Goal: Task Accomplishment & Management: Manage account settings

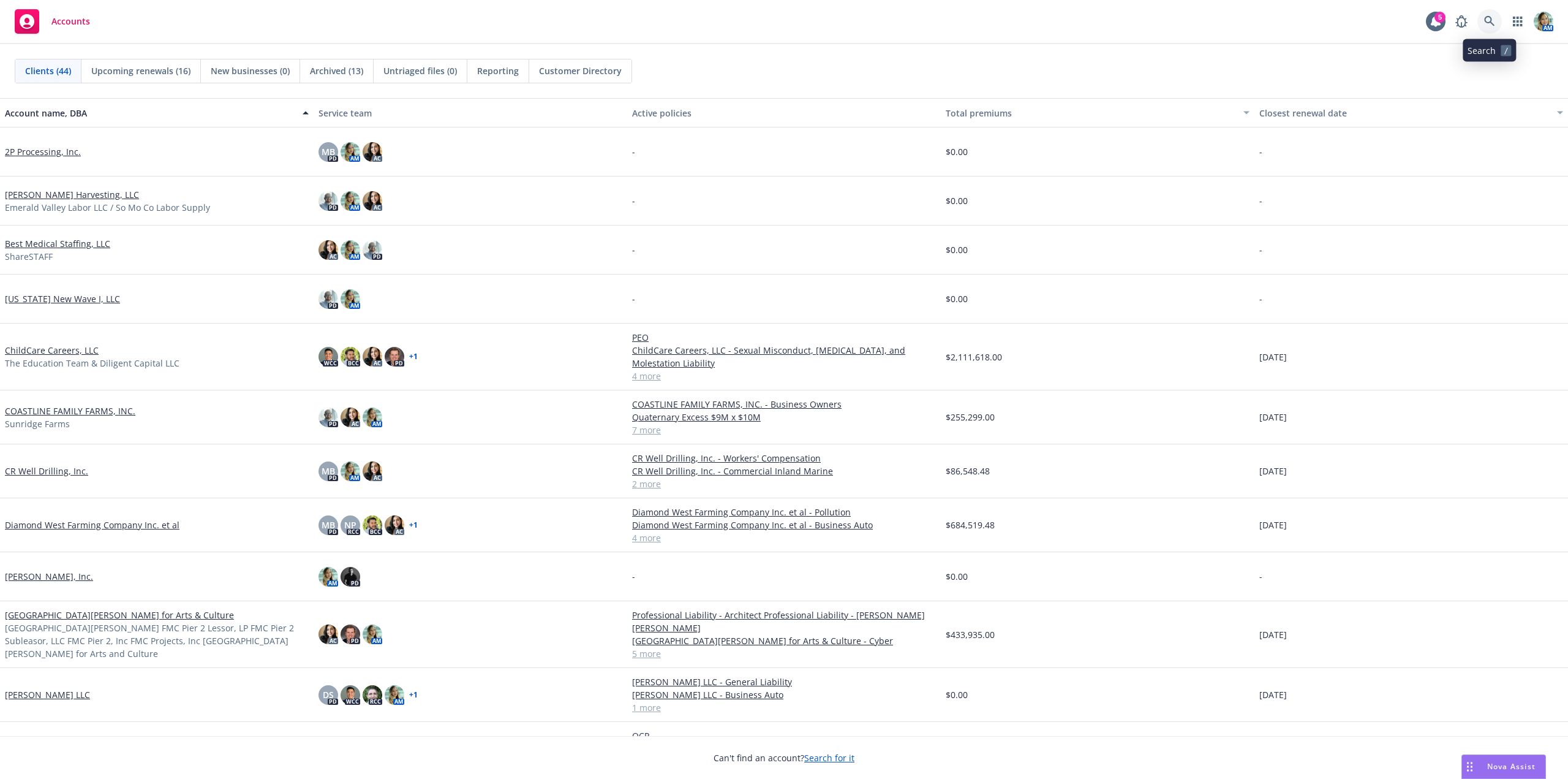
click at [1493, 19] on icon at bounding box center [1490, 22] width 11 height 11
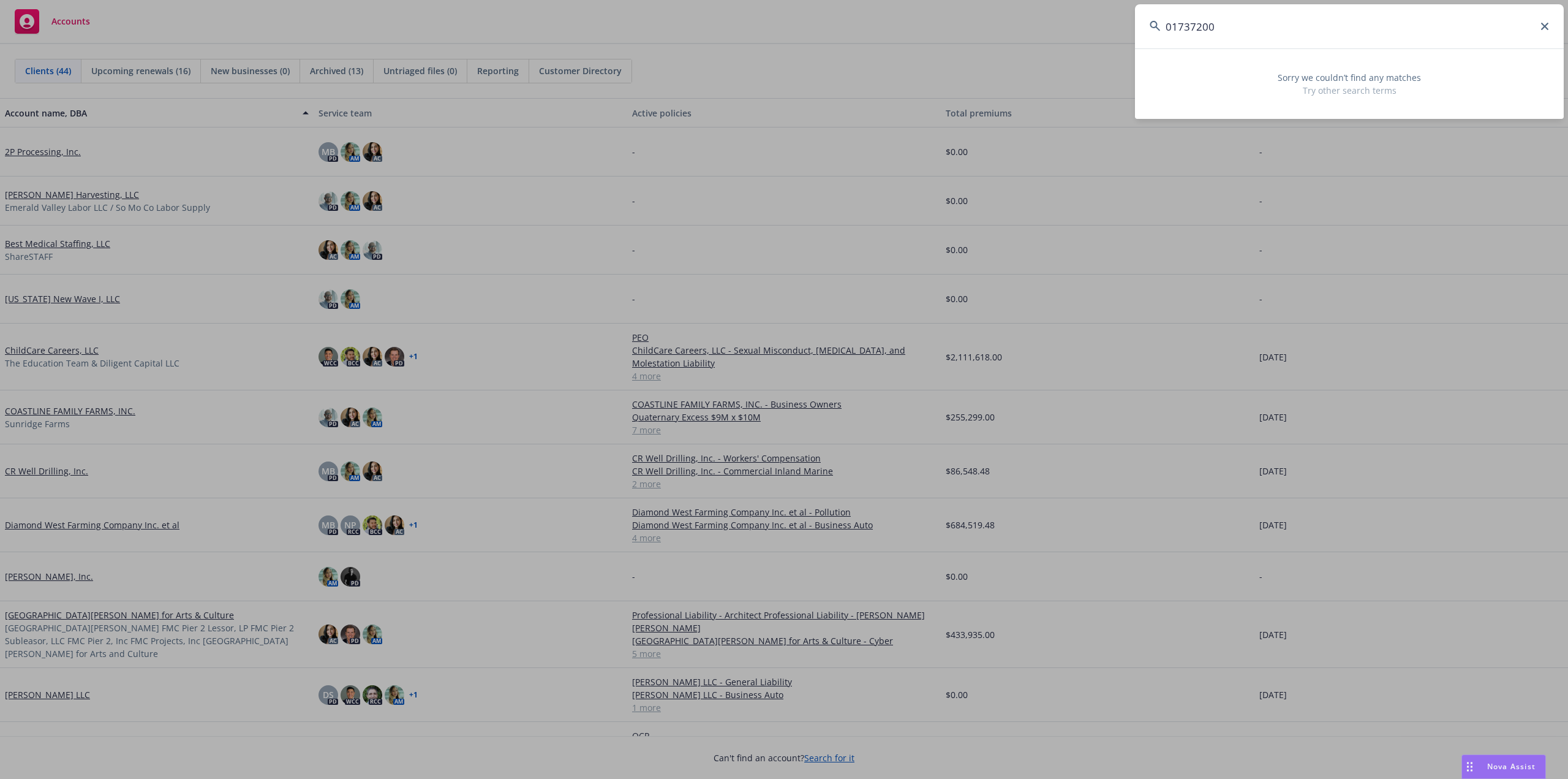
drag, startPoint x: 1331, startPoint y: 33, endPoint x: 14, endPoint y: 311, distance: 1346.0
click at [1048, 31] on div "01737200 Sorry we couldn’t find any matches Try other search terms" at bounding box center [784, 389] width 1568 height 779
click at [1231, 36] on input "01737200" at bounding box center [1349, 26] width 429 height 44
drag, startPoint x: 1232, startPoint y: 32, endPoint x: 1063, endPoint y: 31, distance: 169.0
click at [1064, 31] on div "01737200 Sorry we couldn’t find any matches Try other search terms" at bounding box center [784, 389] width 1568 height 779
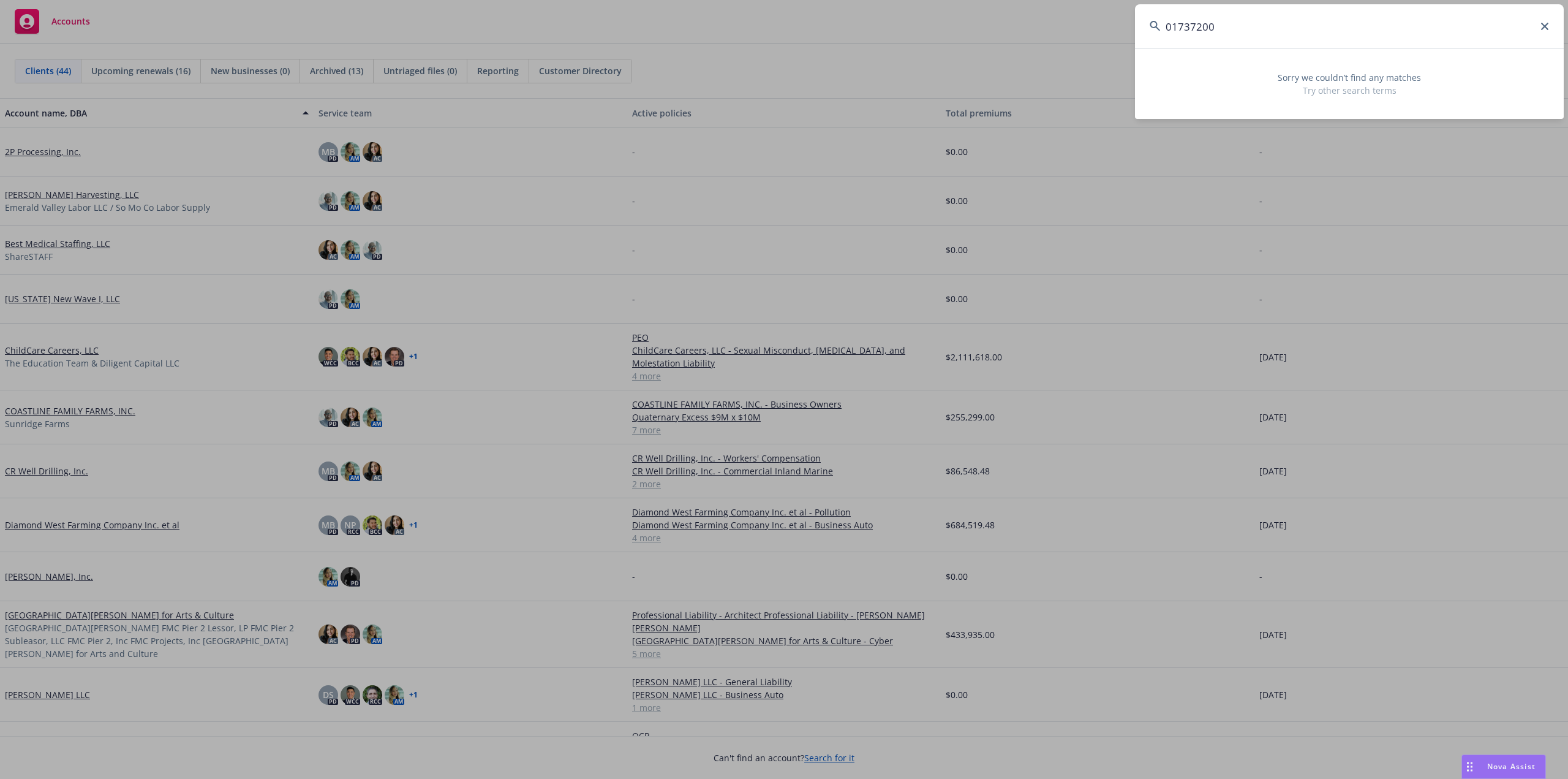
type input "r"
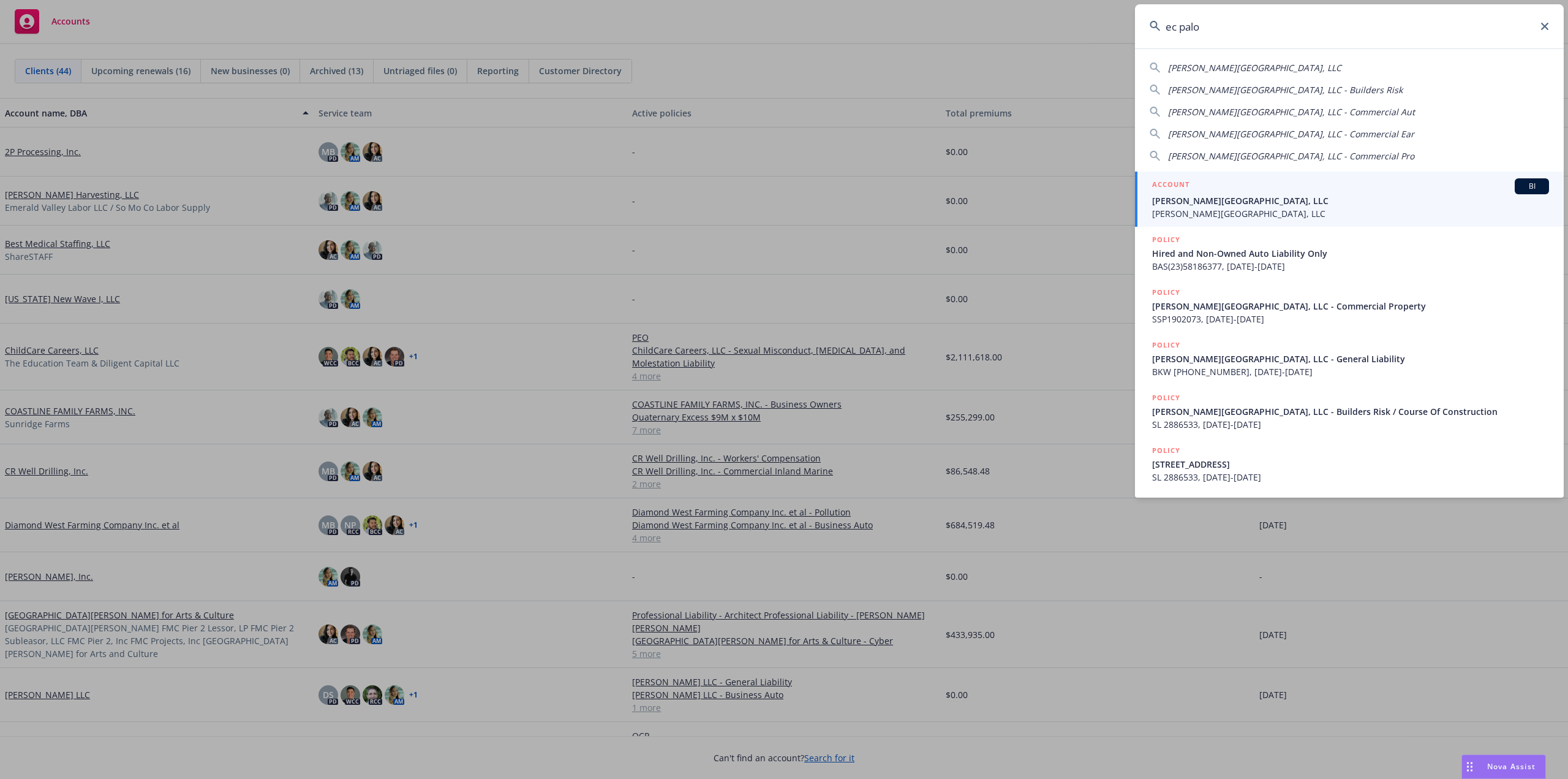
type input "ec palo"
click at [1199, 205] on span "EC Palomar Industrial Center, LLC" at bounding box center [1351, 201] width 397 height 13
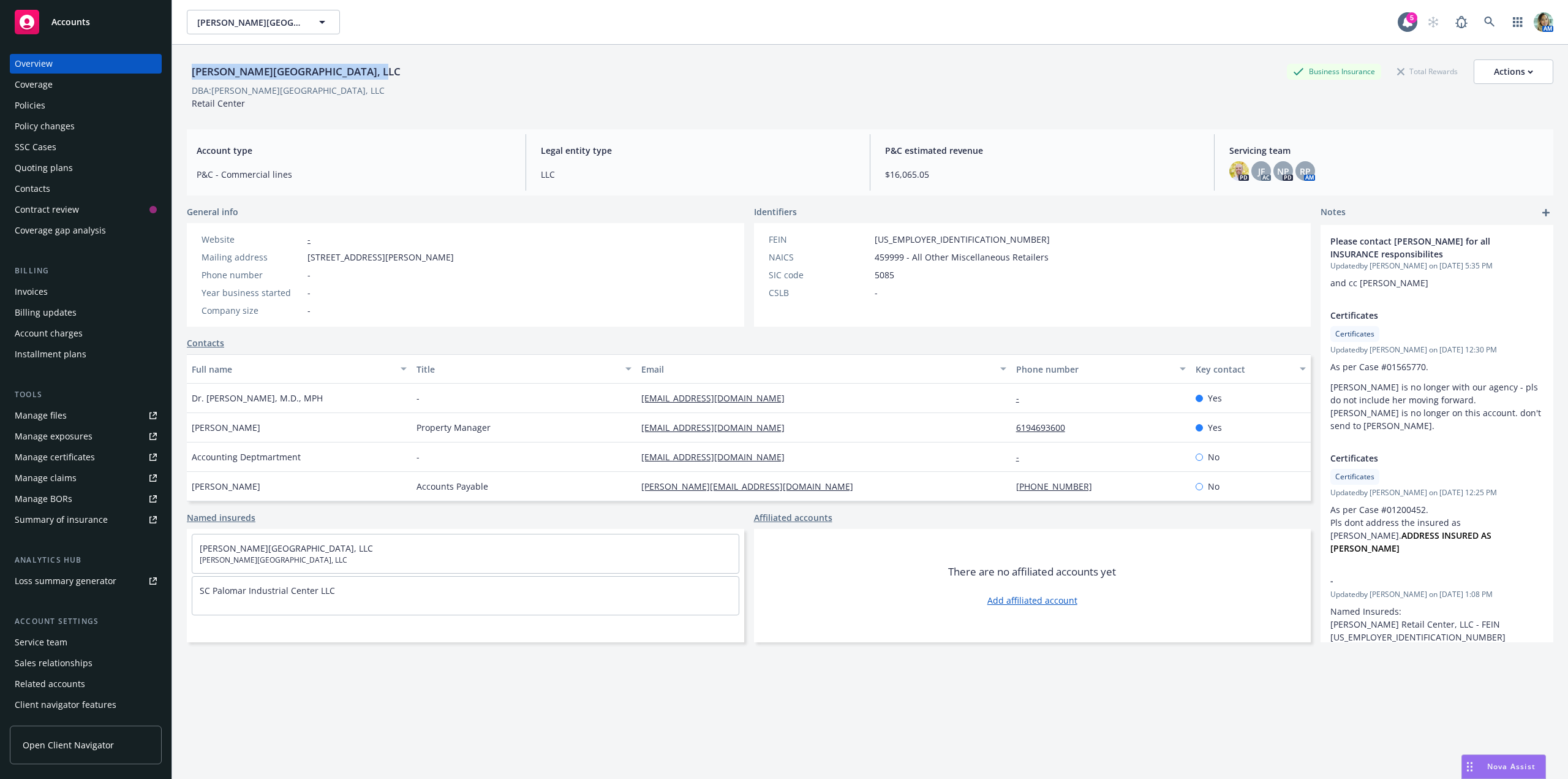
drag, startPoint x: 358, startPoint y: 71, endPoint x: 189, endPoint y: 78, distance: 169.1
click at [189, 78] on div "EC Palomar Industrial Center, LLC" at bounding box center [296, 72] width 218 height 16
copy div "EC Palomar Industrial Center, LLC"
click at [1300, 169] on span "RP" at bounding box center [1305, 171] width 11 height 13
click at [1248, 286] on span "Copy email address" at bounding box center [1225, 292] width 81 height 13
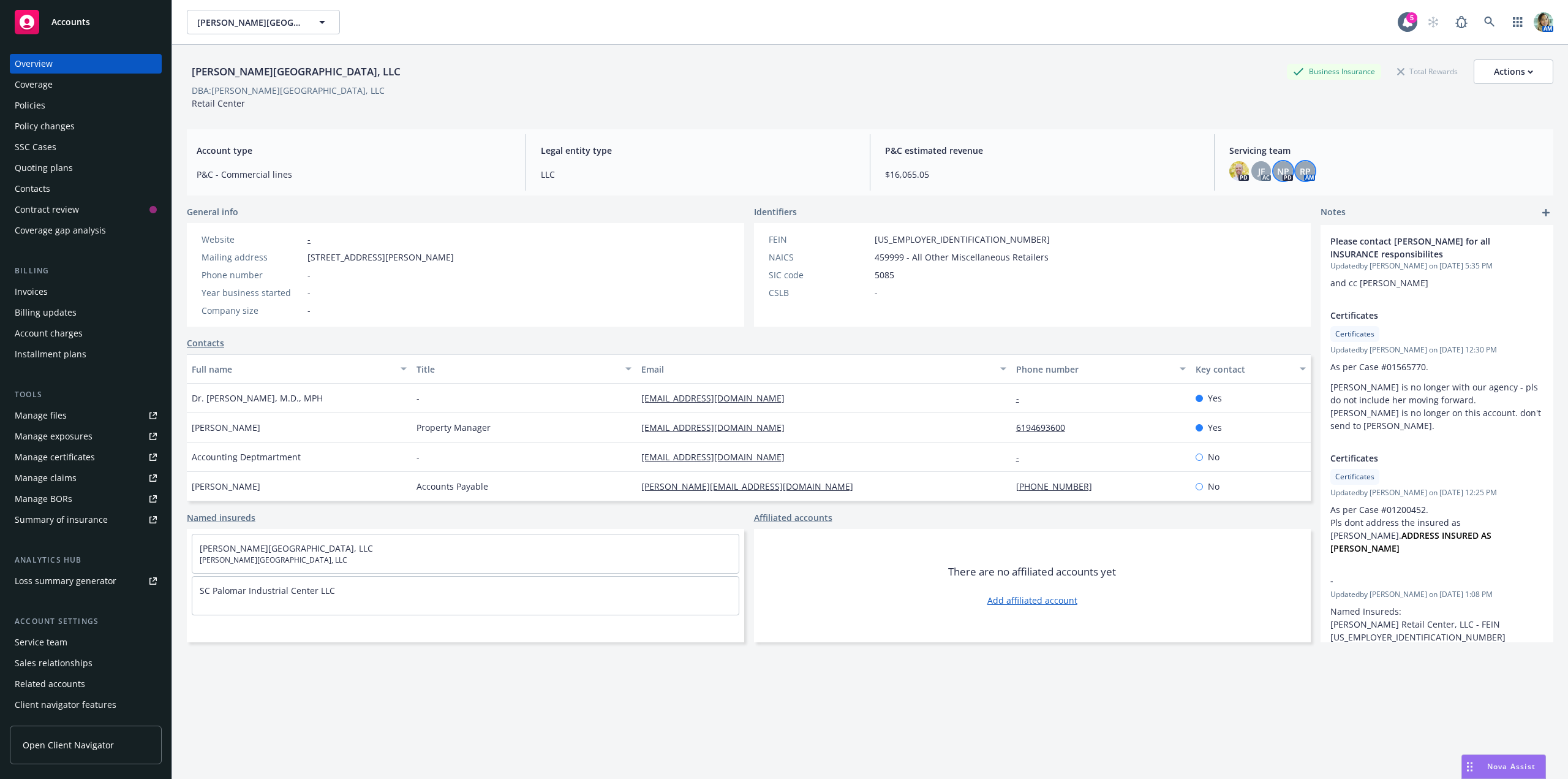
click at [1279, 171] on span "NP" at bounding box center [1283, 171] width 12 height 13
click at [1258, 168] on span "JF" at bounding box center [1261, 171] width 7 height 13
click at [1236, 168] on img at bounding box center [1239, 171] width 19 height 19
click at [1132, 151] on span "P&C estimated revenue" at bounding box center [1042, 150] width 314 height 13
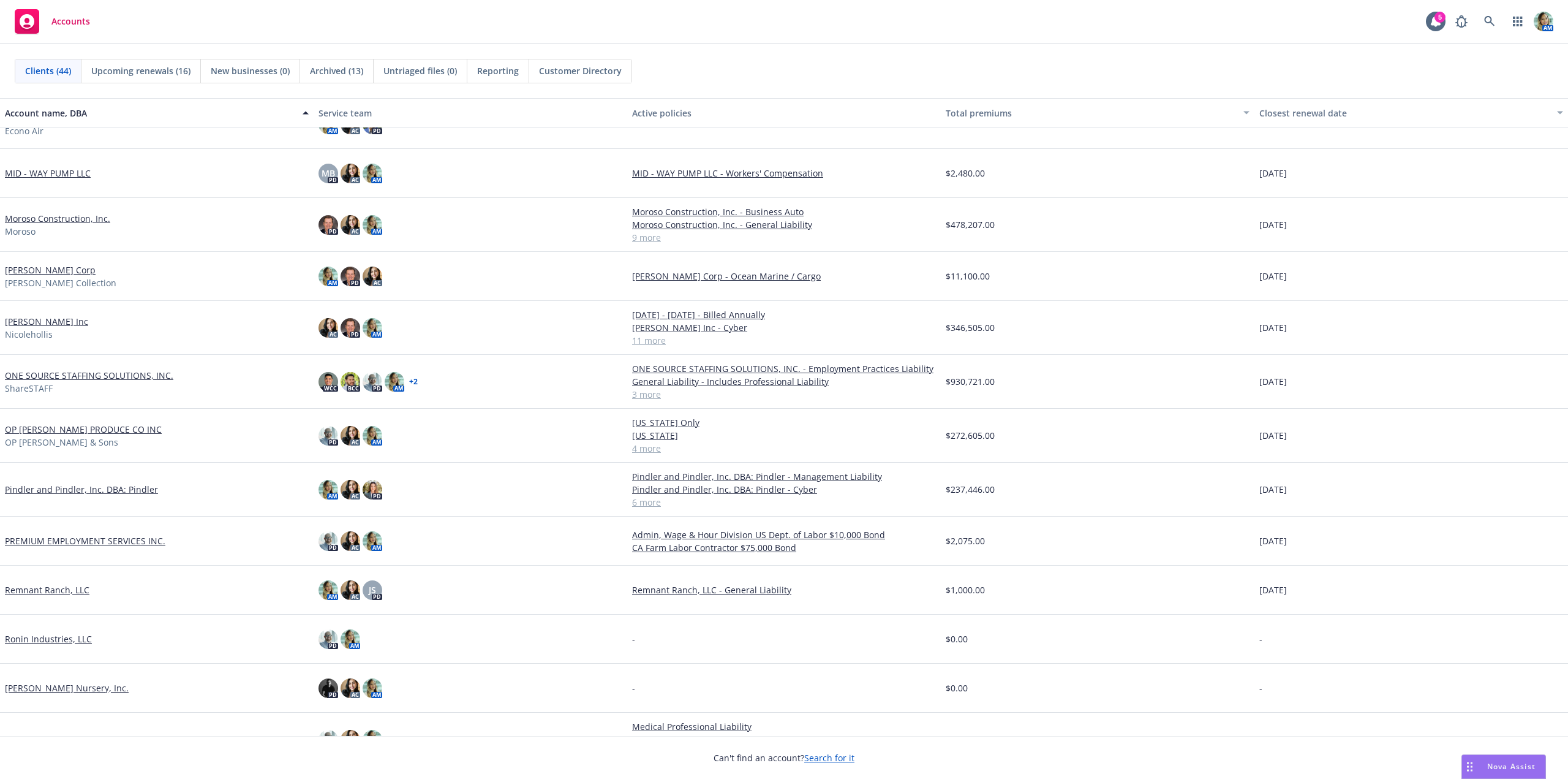
scroll to position [980, 0]
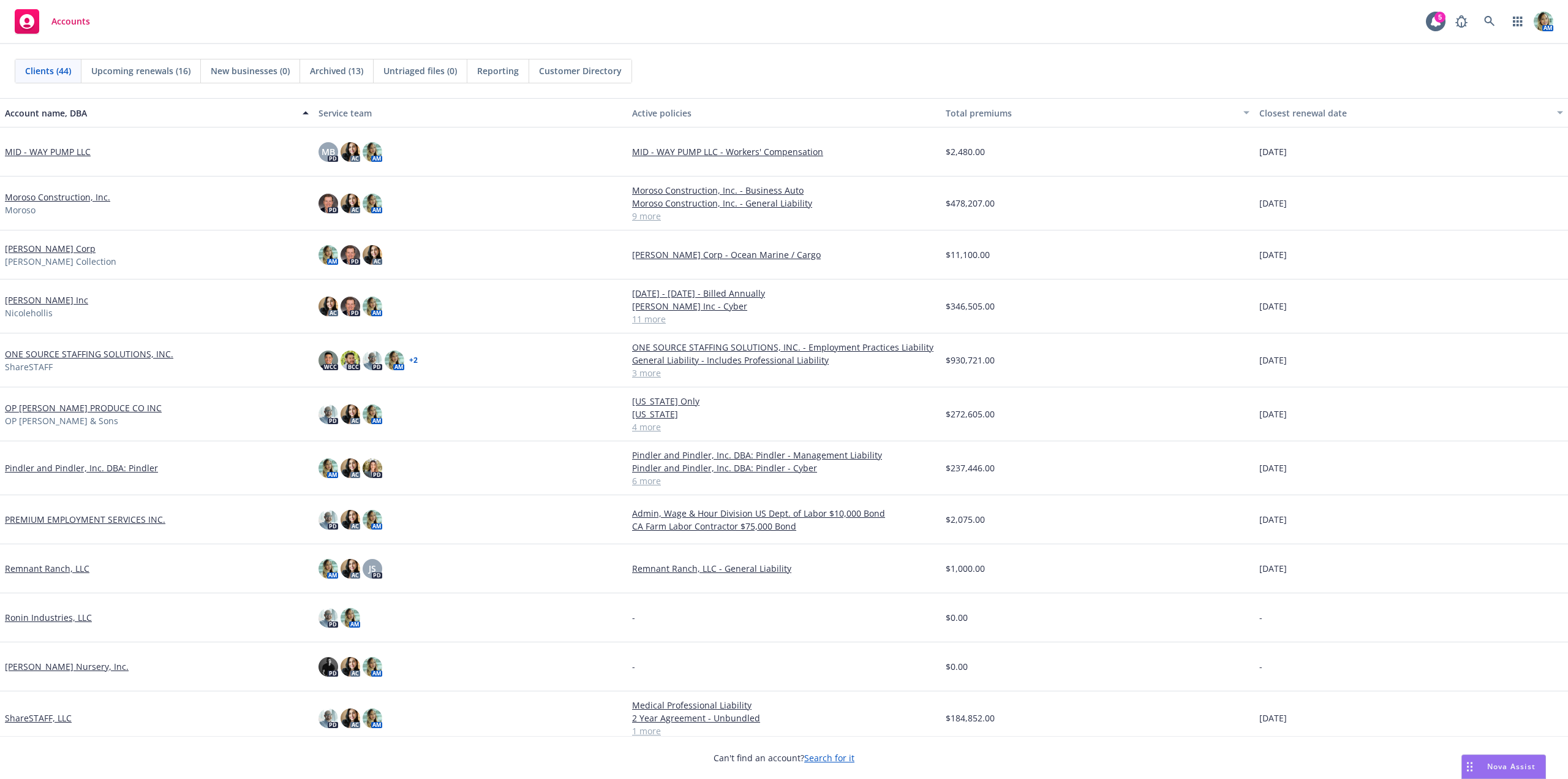
click at [63, 250] on link "[PERSON_NAME] Corp" at bounding box center [50, 248] width 91 height 13
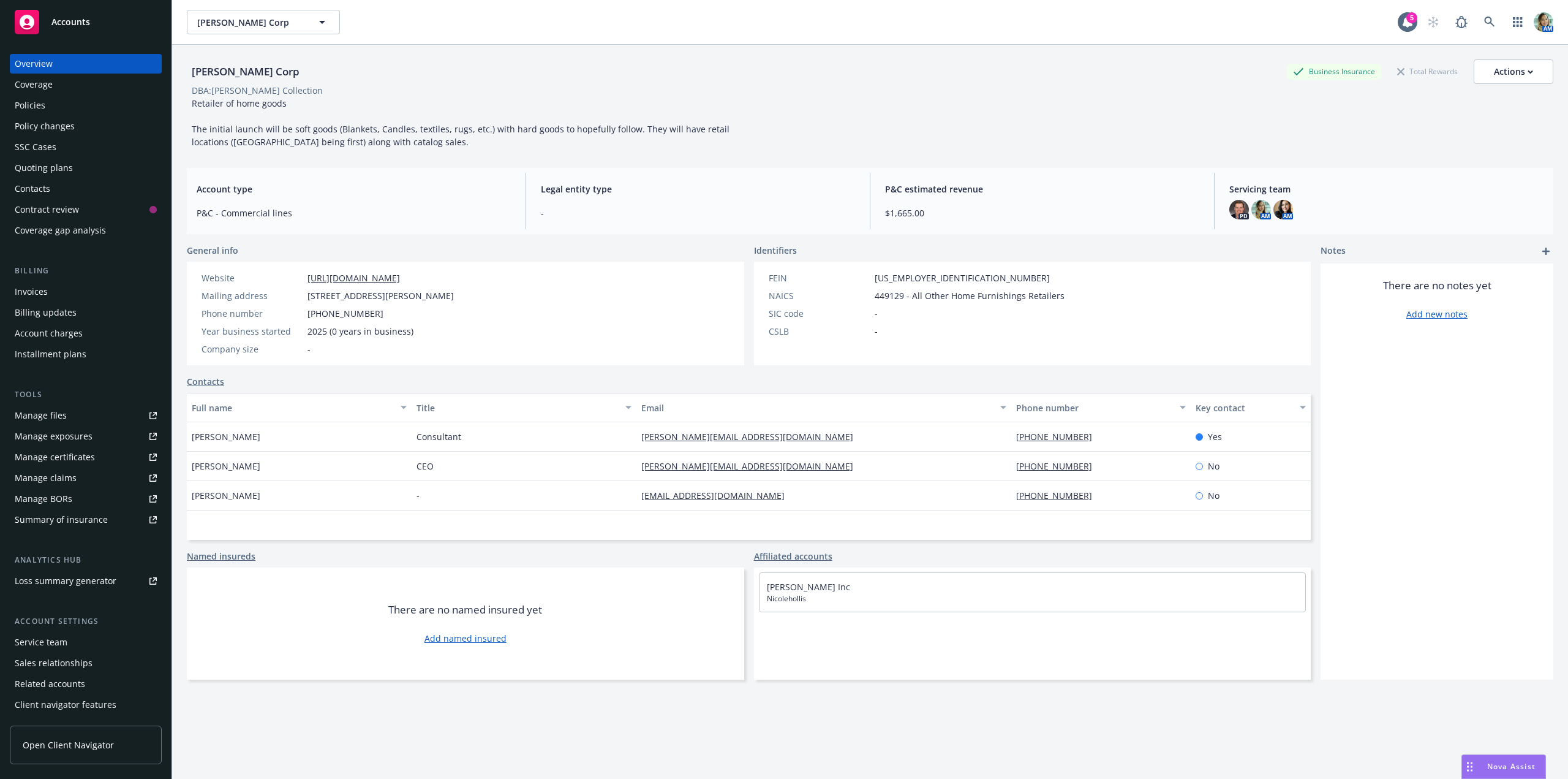
click at [93, 175] on div "Quoting plans" at bounding box center [86, 168] width 142 height 19
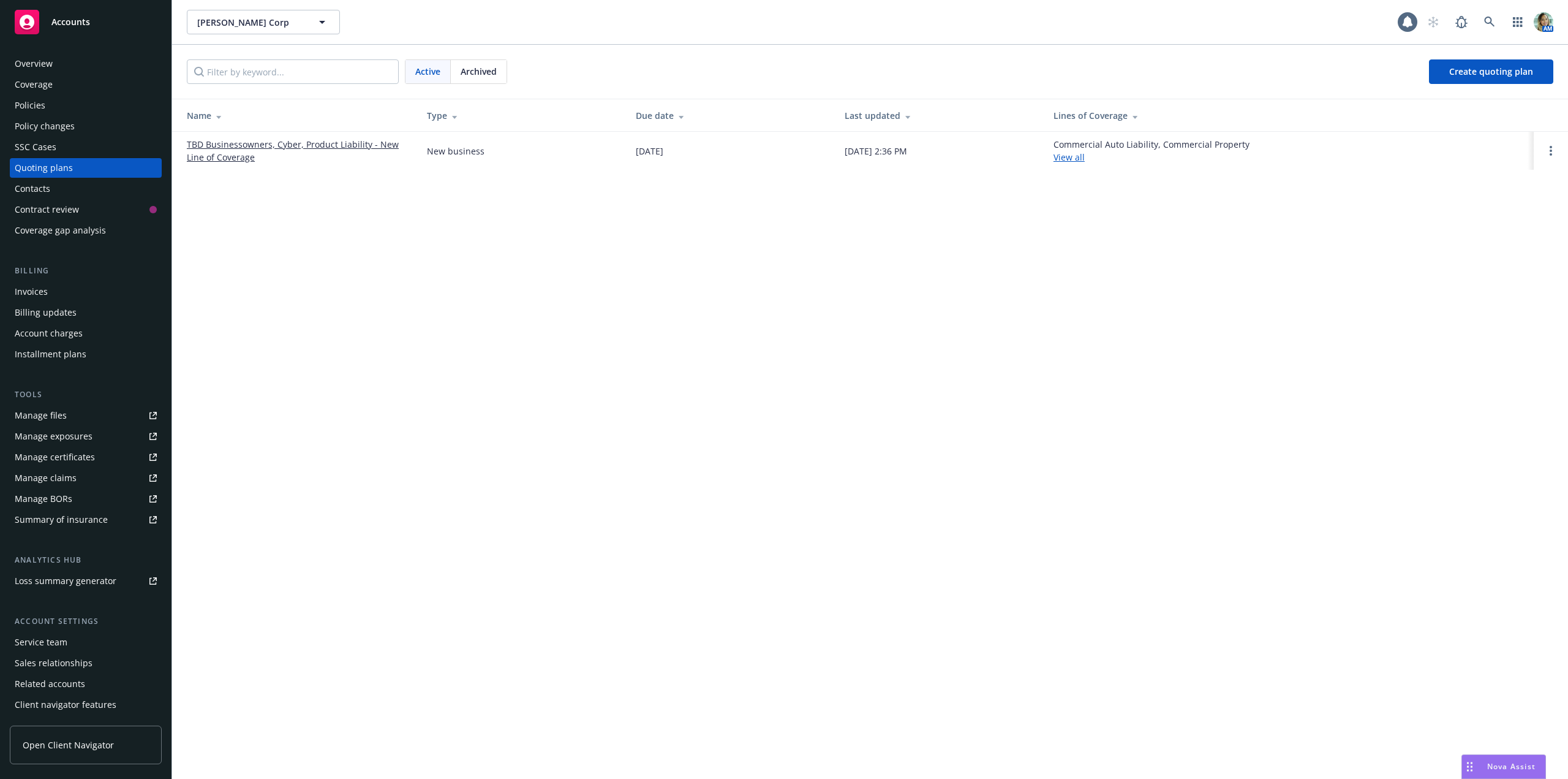
click at [266, 146] on link "TBD Businessowners, Cyber, Product Liability - New Line of Coverage" at bounding box center [297, 150] width 220 height 26
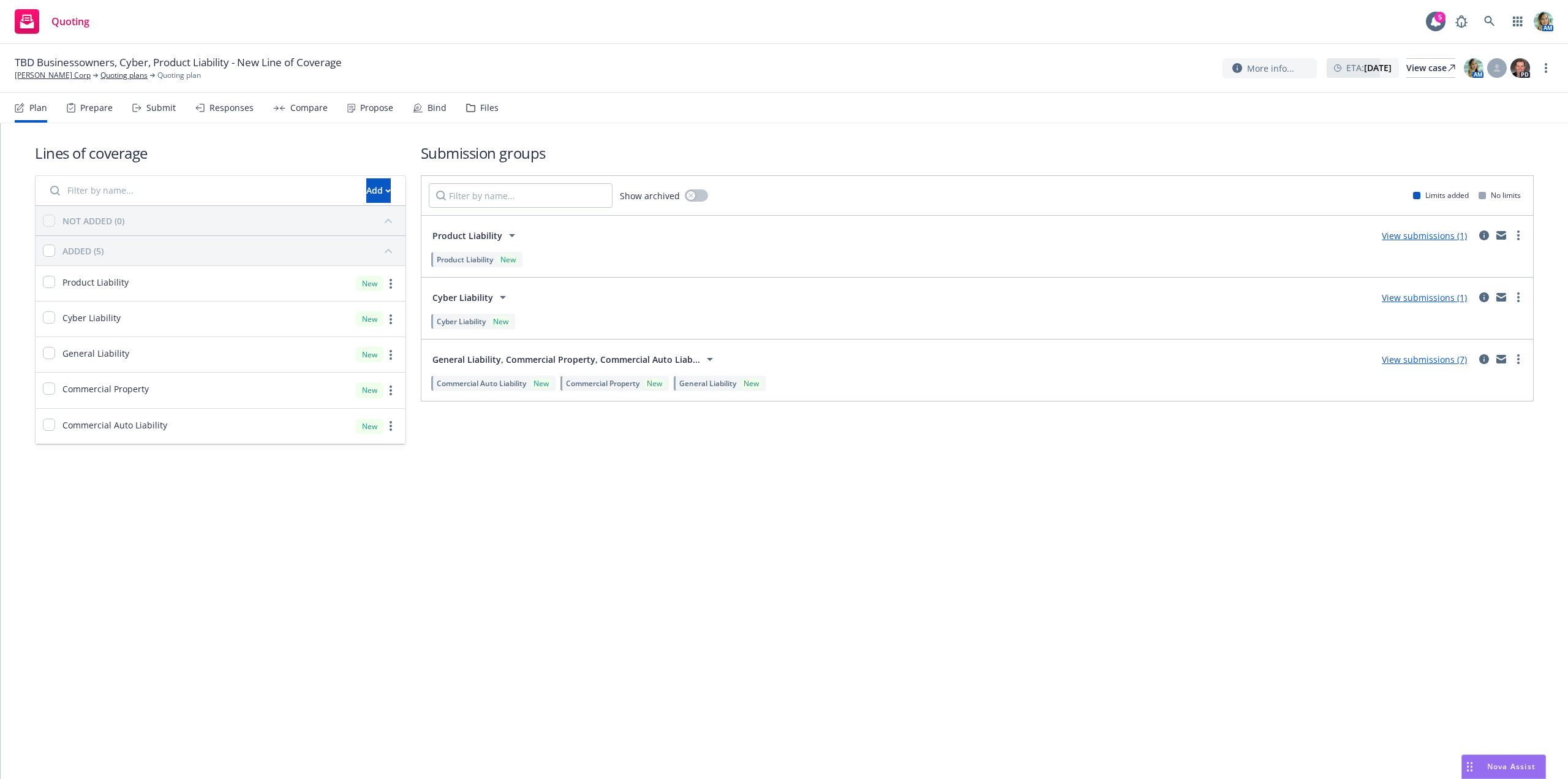
click at [1427, 359] on link "View submissions (7)" at bounding box center [1424, 359] width 85 height 12
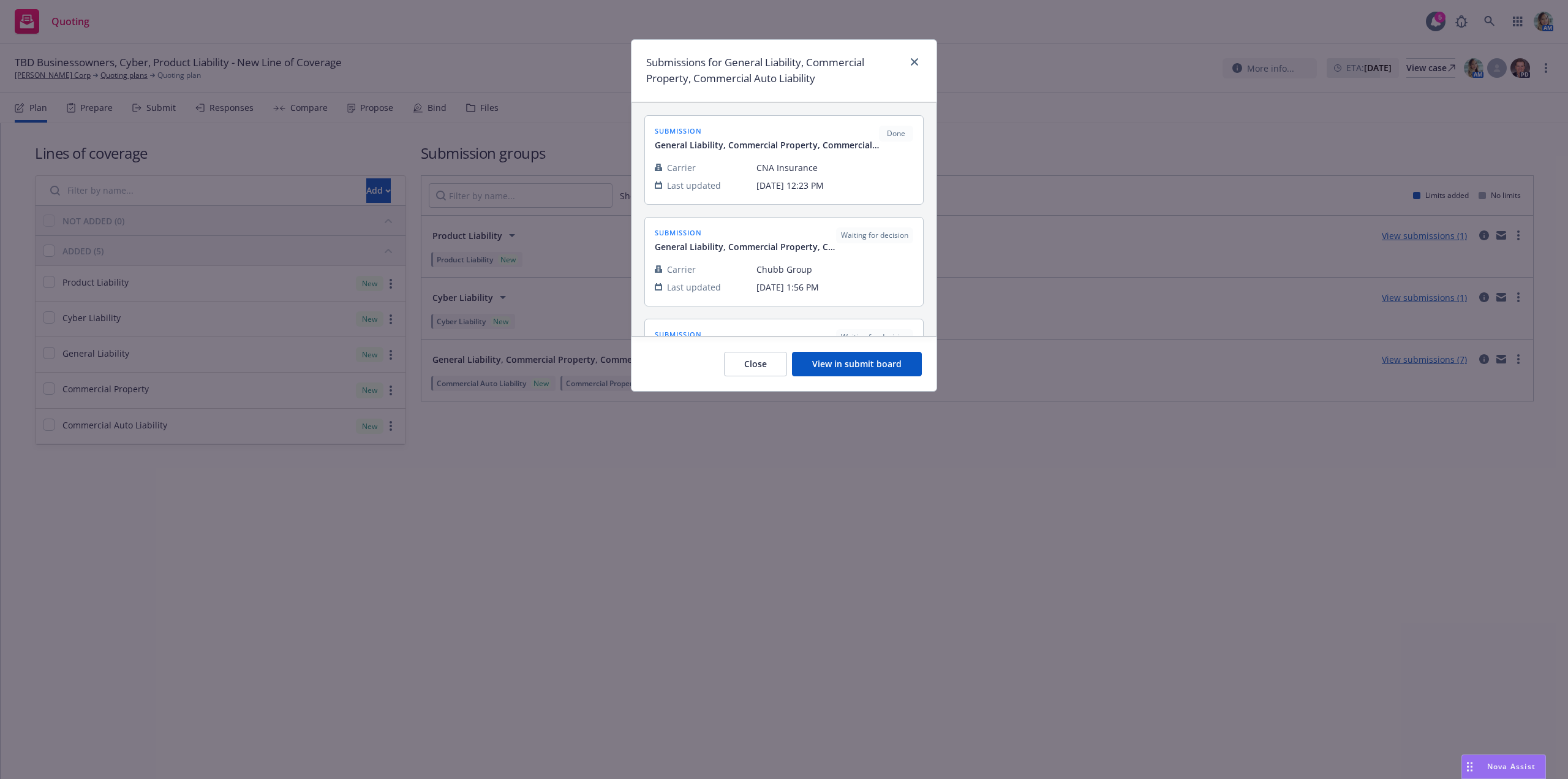
click at [844, 379] on div "Close View in submit board" at bounding box center [784, 364] width 305 height 55
click at [852, 369] on button "View in submit board" at bounding box center [857, 364] width 130 height 24
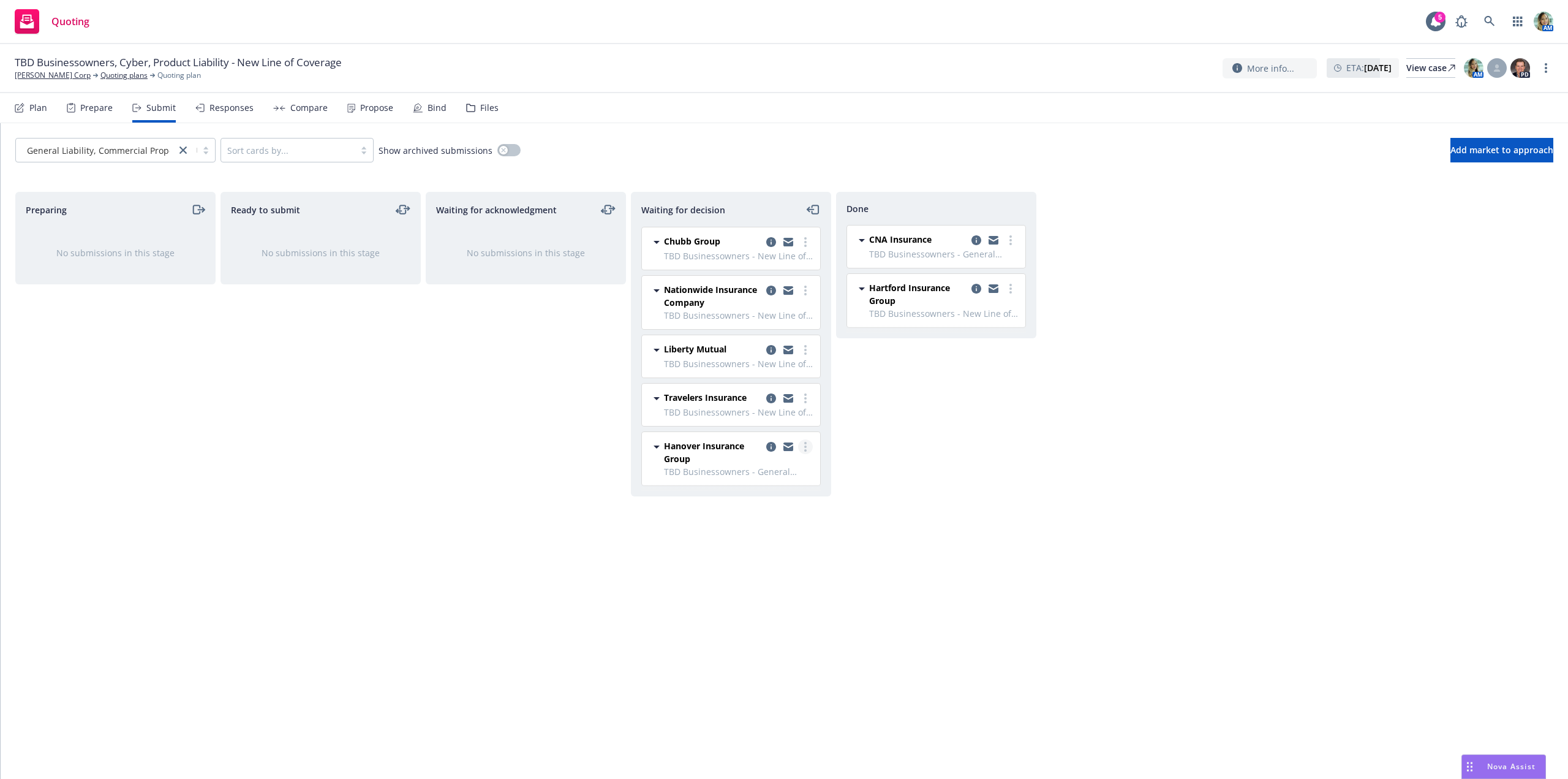
click at [804, 448] on icon "more" at bounding box center [805, 446] width 2 height 10
click at [757, 543] on span "Add declined decision" at bounding box center [750, 545] width 121 height 12
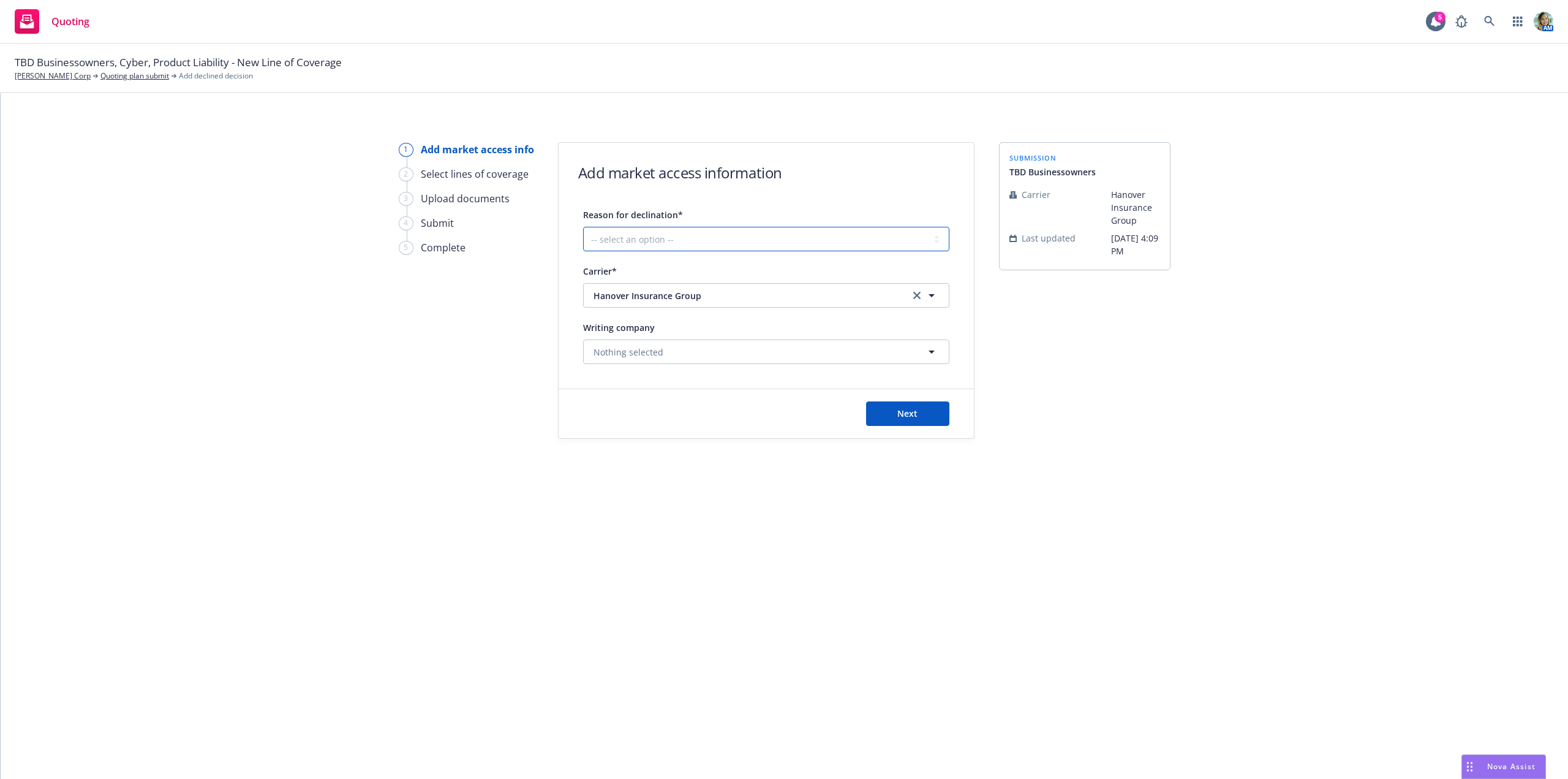
click at [682, 237] on select "-- select an option -- Cannot compete with other markets Carrier non-renewed Ca…" at bounding box center [766, 238] width 366 height 24
select select "DOES_NOT_FIT_UNDERWRITER_APPETITE"
click at [583, 227] on select "-- select an option -- Cannot compete with other markets Carrier non-renewed Ca…" at bounding box center [766, 238] width 366 height 24
click at [891, 420] on button "Next" at bounding box center [908, 413] width 83 height 24
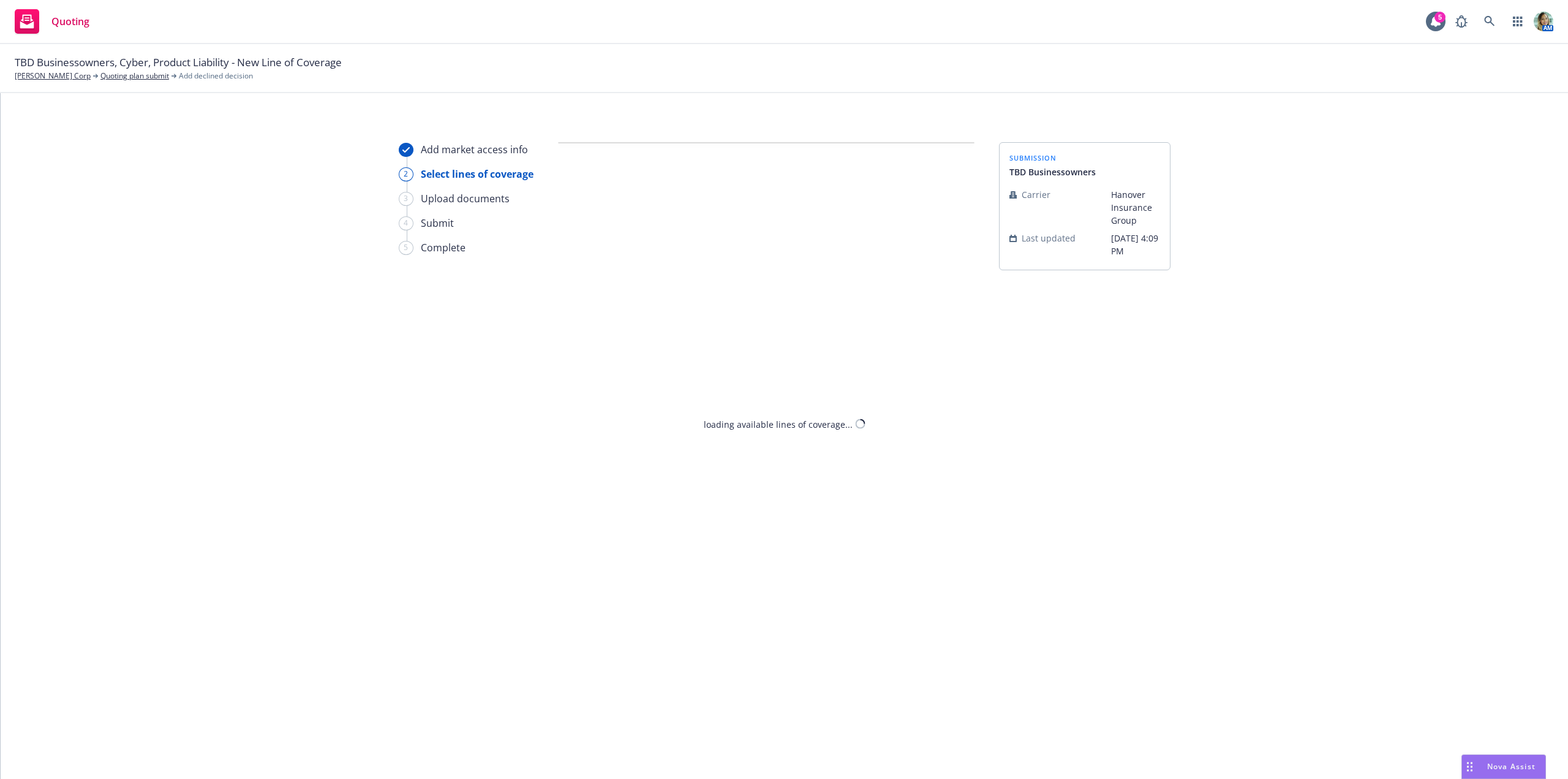
select select "DOES_NOT_FIT_UNDERWRITER_APPETITE"
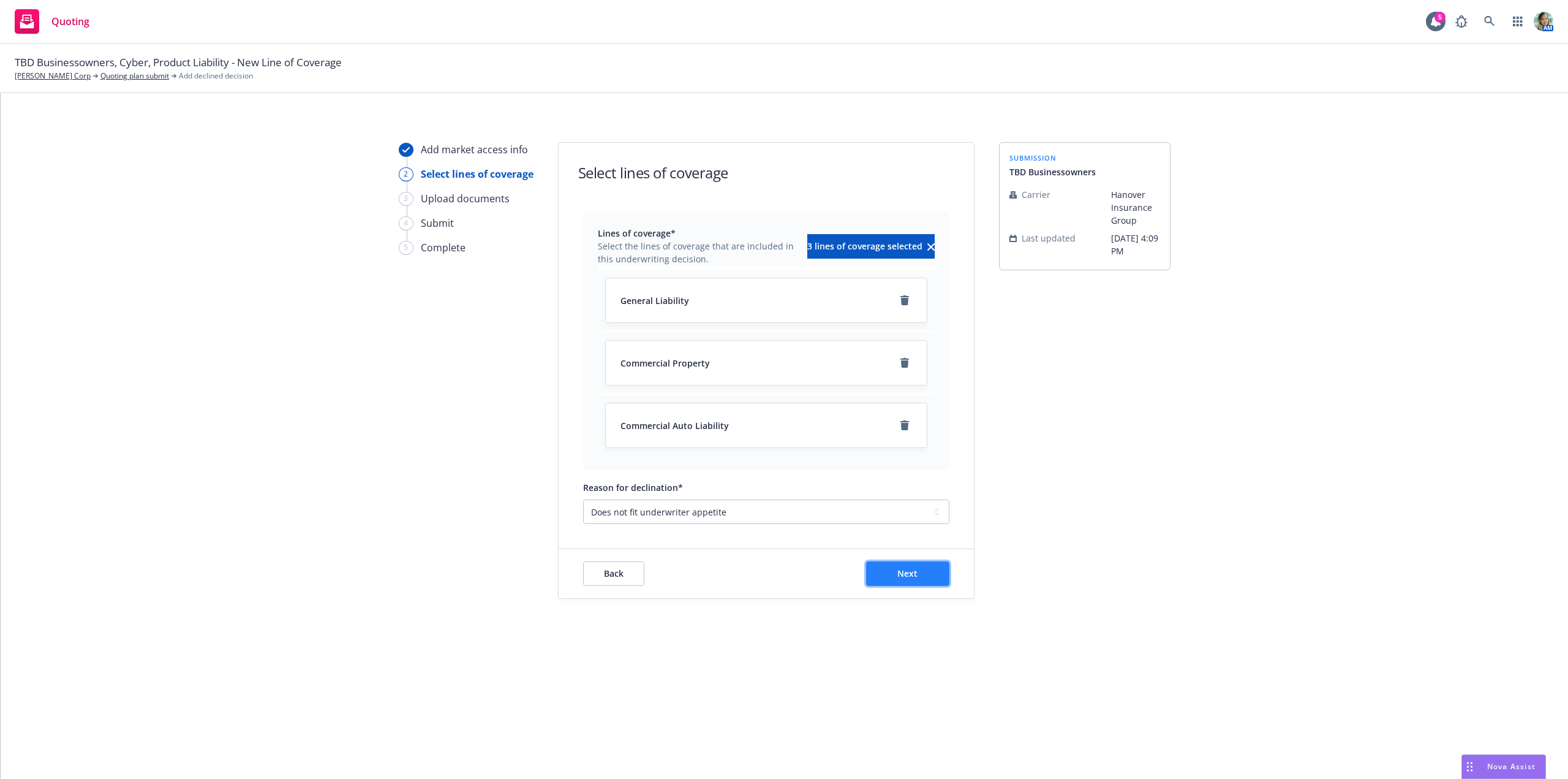
click at [908, 572] on span "Next" at bounding box center [907, 573] width 20 height 12
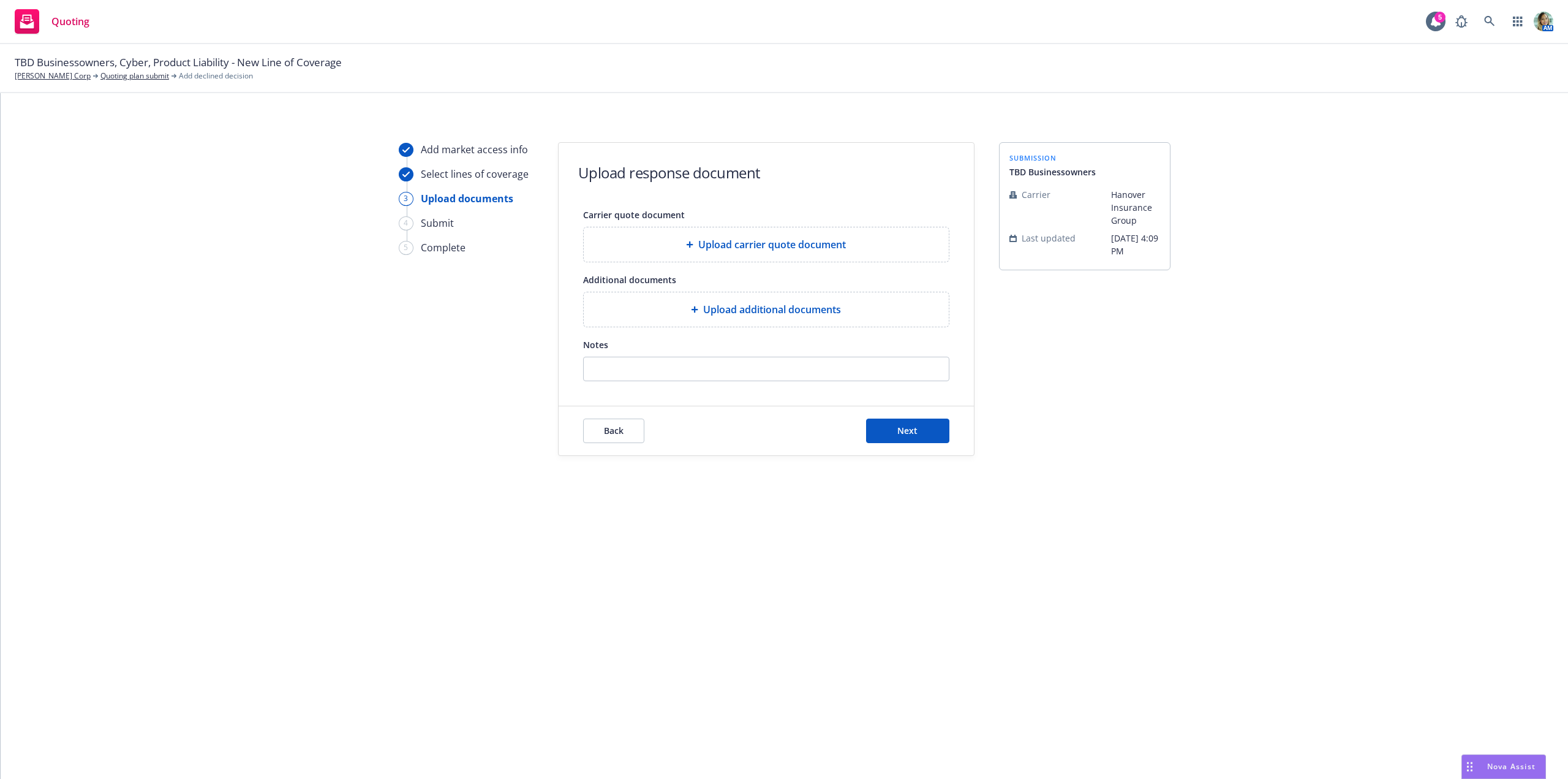
click at [831, 308] on span "Upload additional documents" at bounding box center [772, 309] width 138 height 15
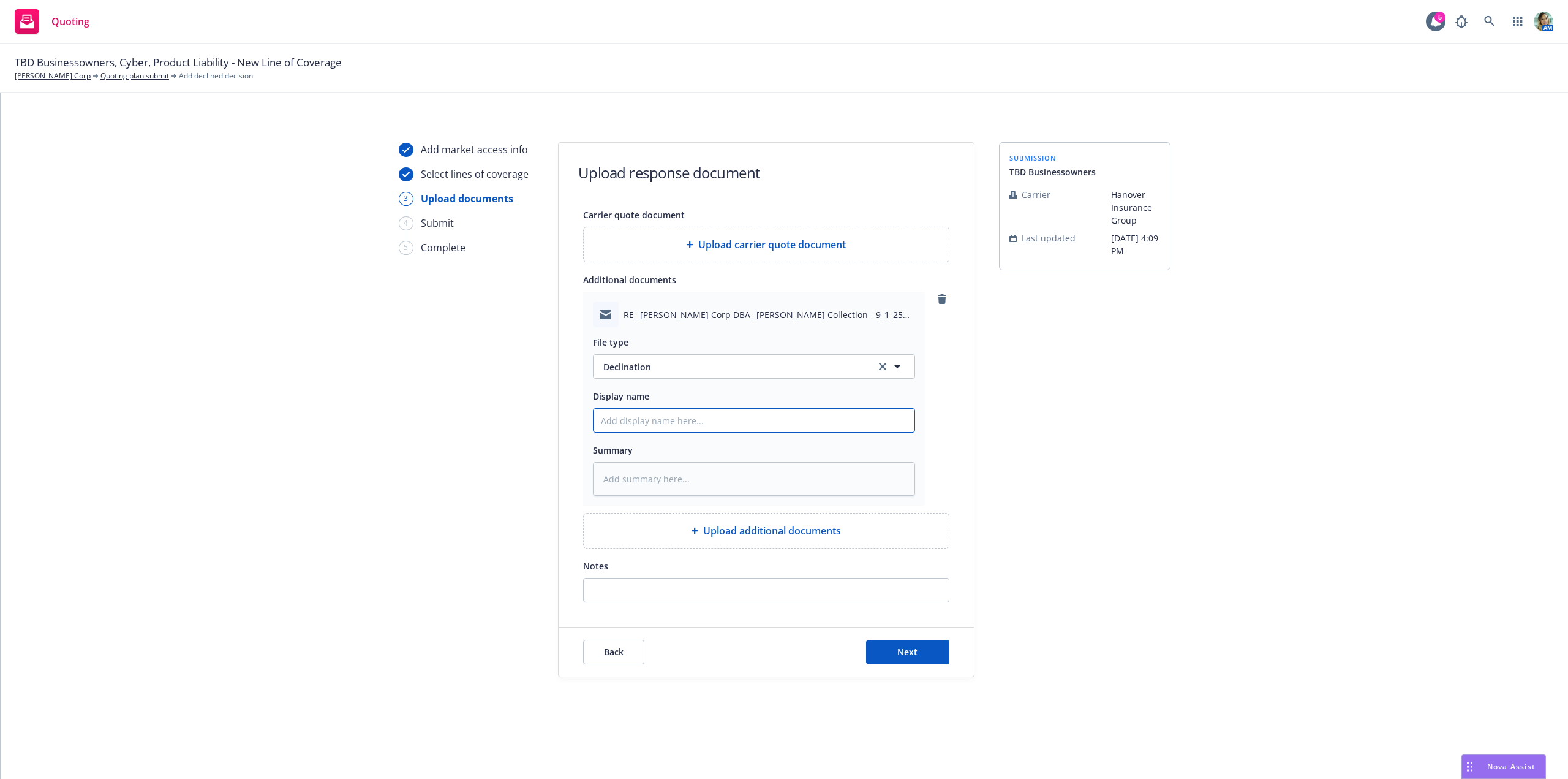
click at [631, 418] on input "Display name" at bounding box center [754, 420] width 321 height 23
type textarea "x"
type input "2"
type textarea "x"
type input "20"
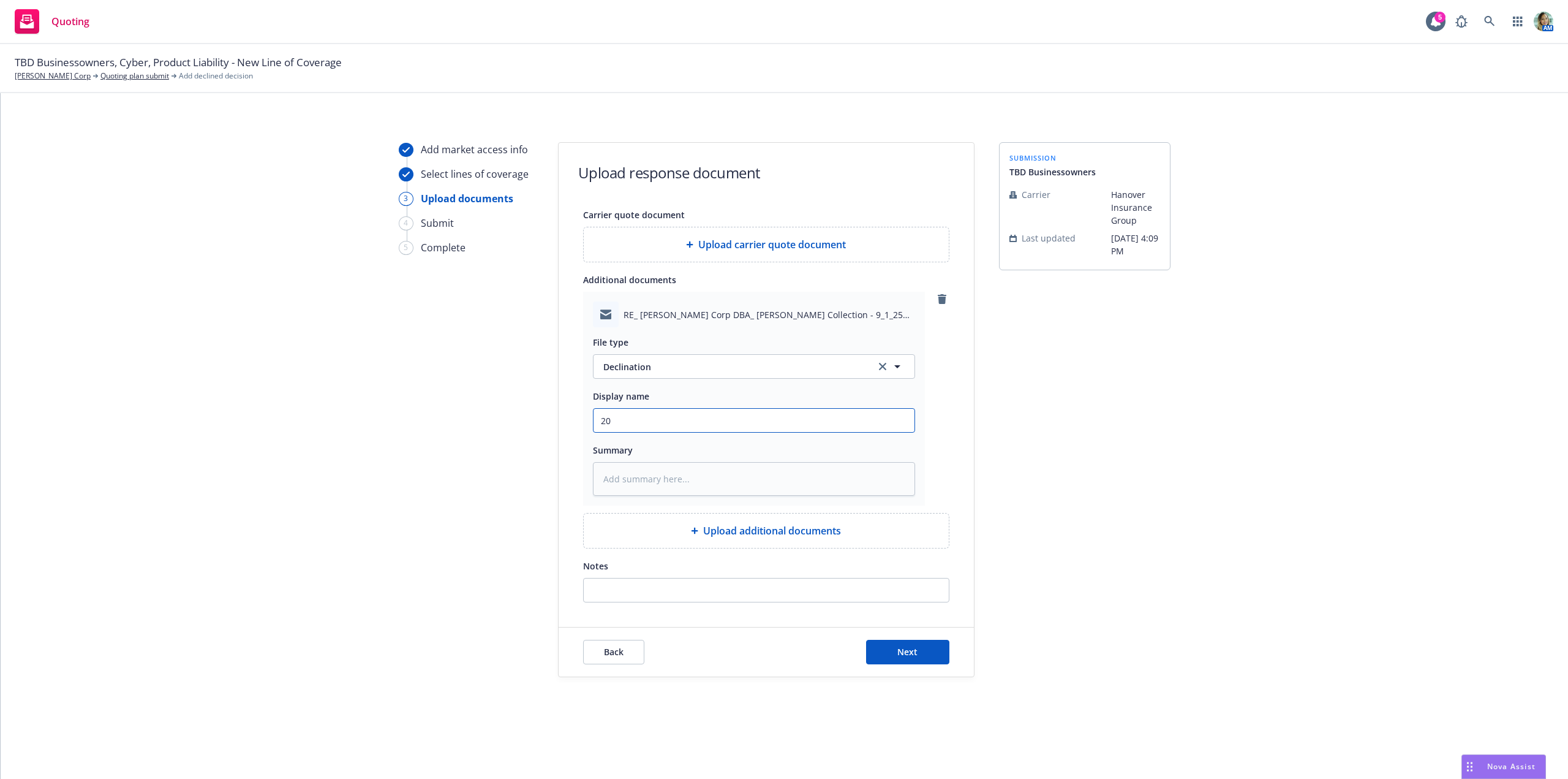
type textarea "x"
type input "200"
type textarea "x"
type input "2002"
type textarea "x"
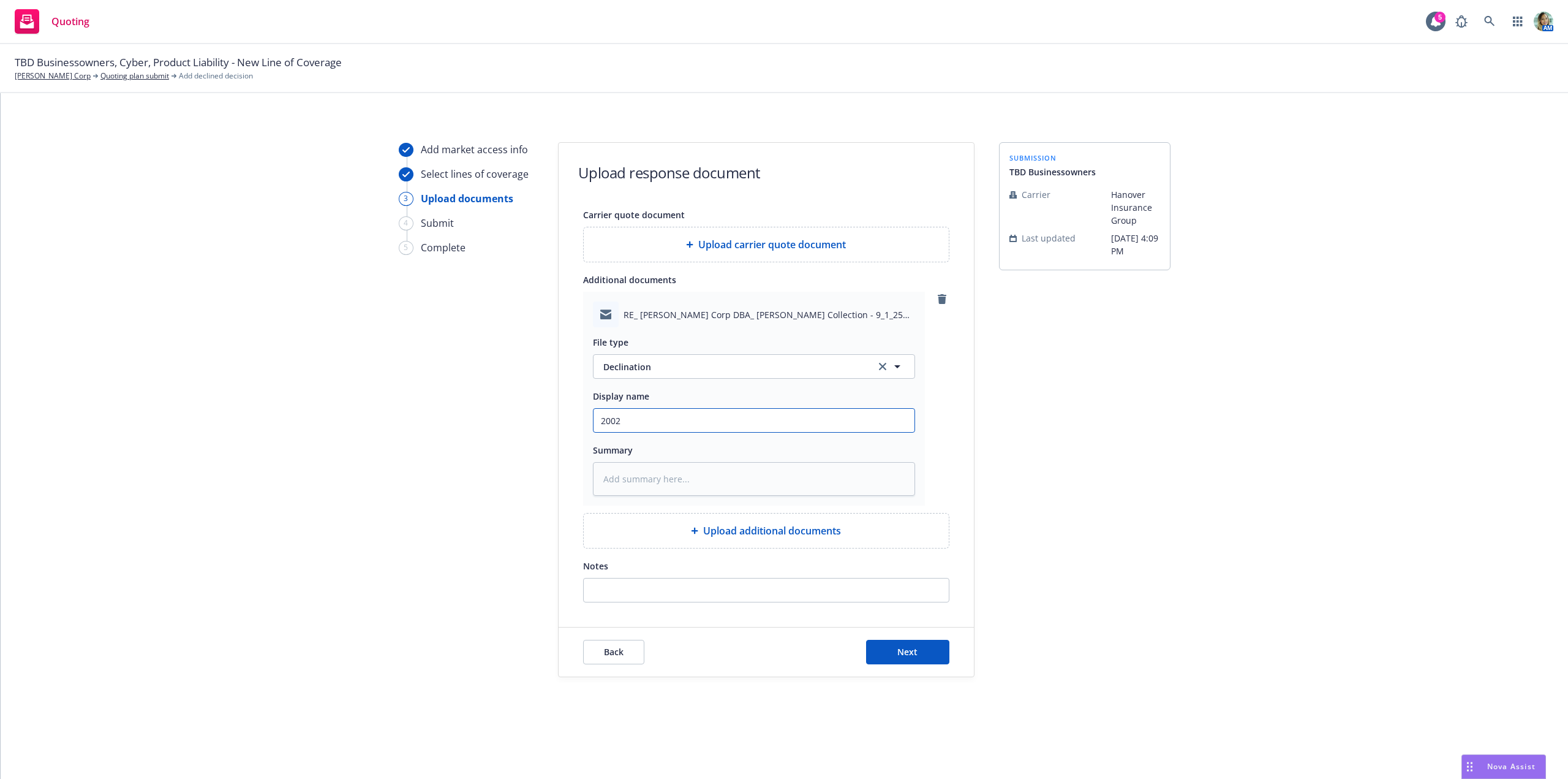
type input "200"
type textarea "x"
type input "20"
type textarea "x"
type input "202"
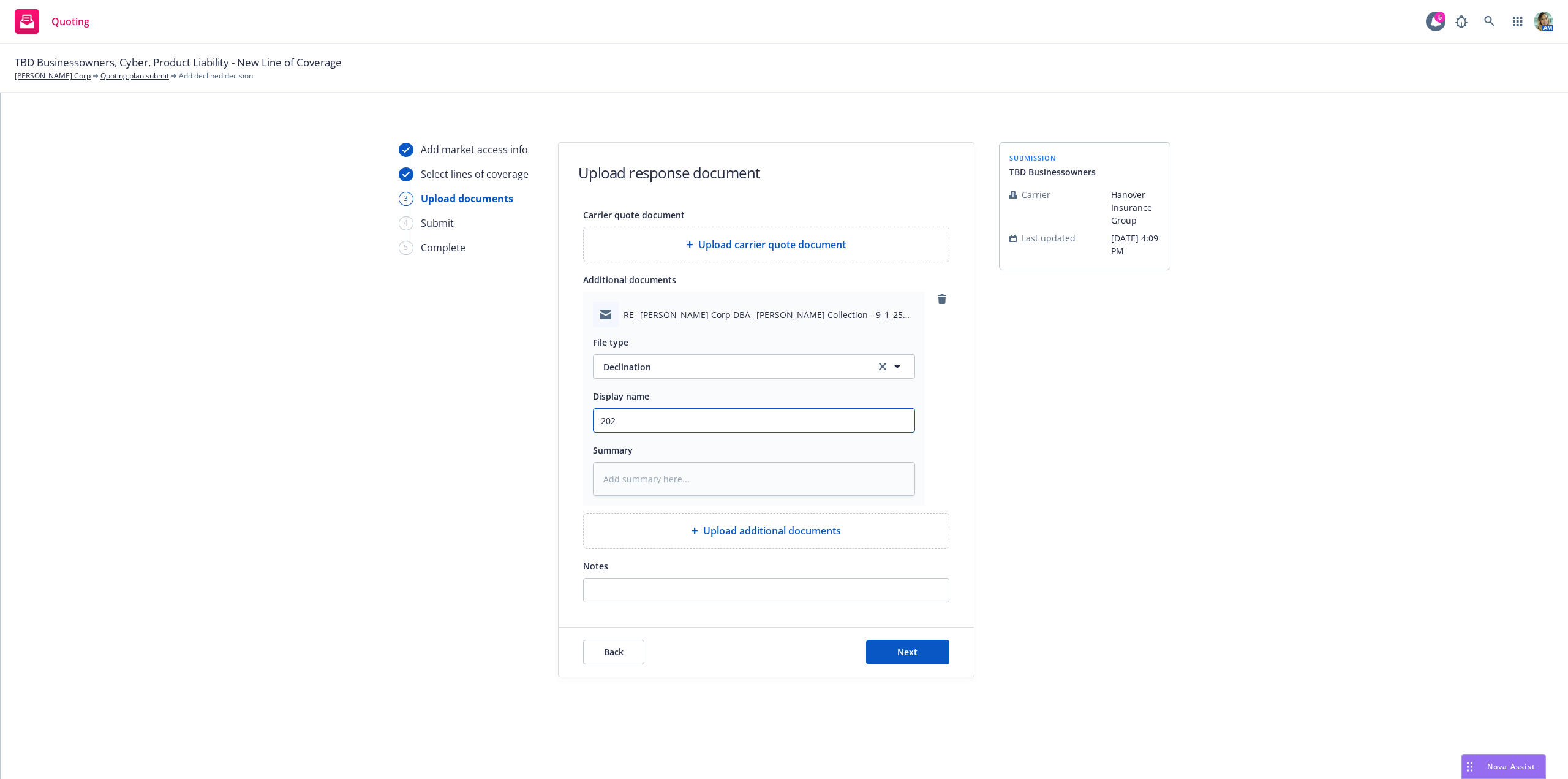
type textarea "x"
type input "2025"
type textarea "x"
type input "2025"
type textarea "x"
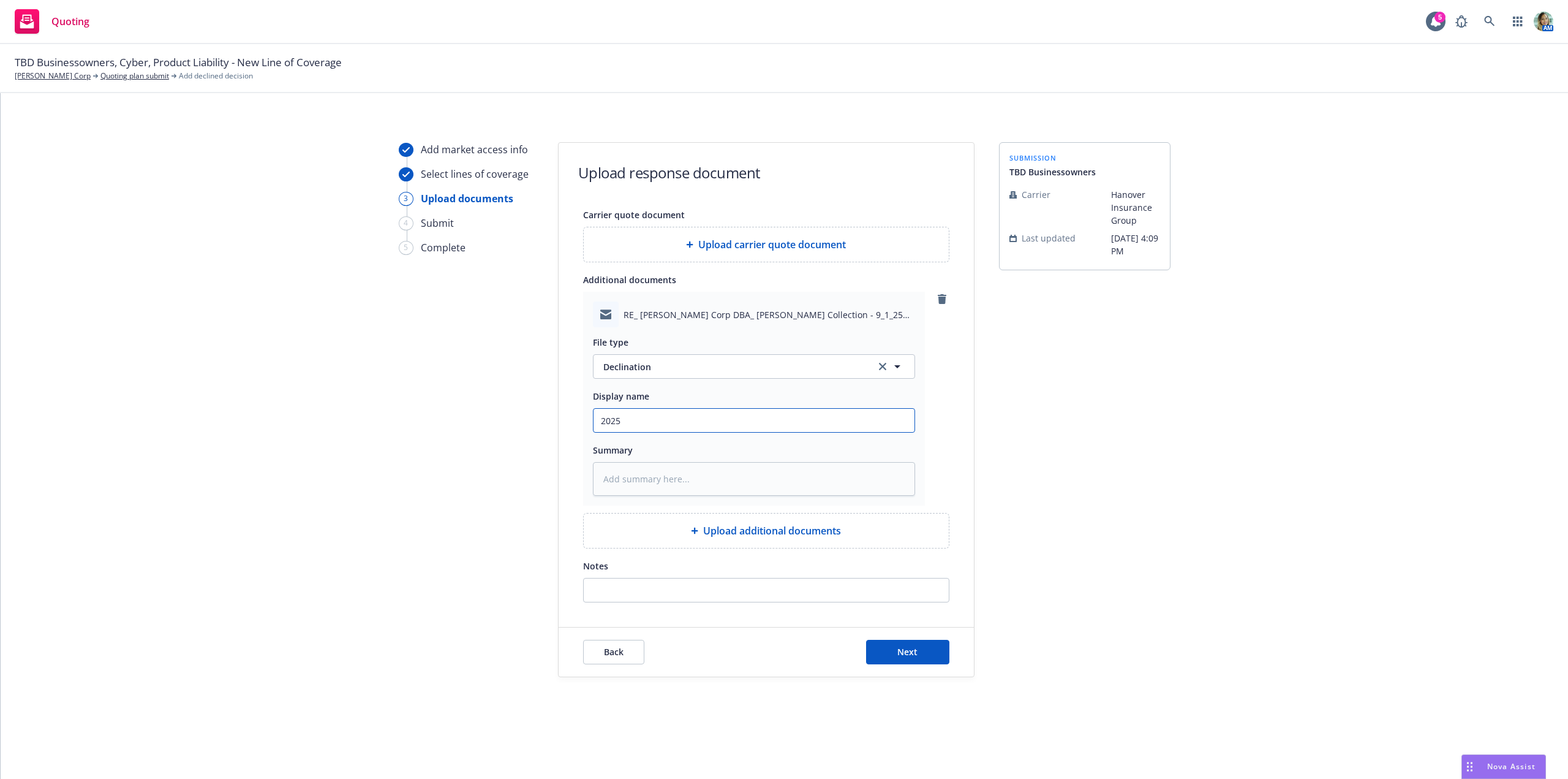
type input "2025 H"
type textarea "x"
type input "2025 Han"
type textarea "x"
type input "2025 Hano"
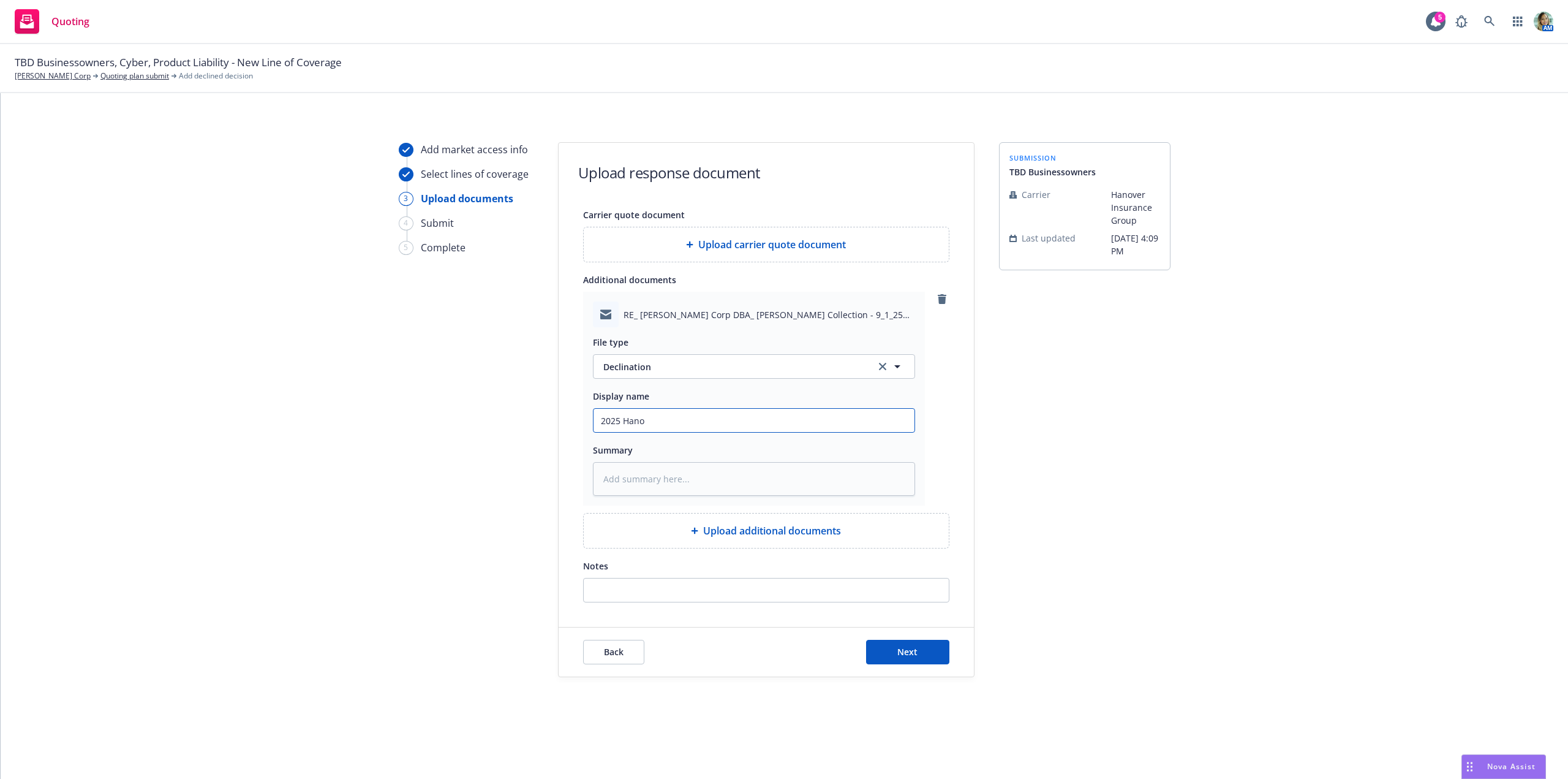
type textarea "x"
type input "2025 Hanov"
type textarea "x"
type input "2025 Hanovr"
type textarea "x"
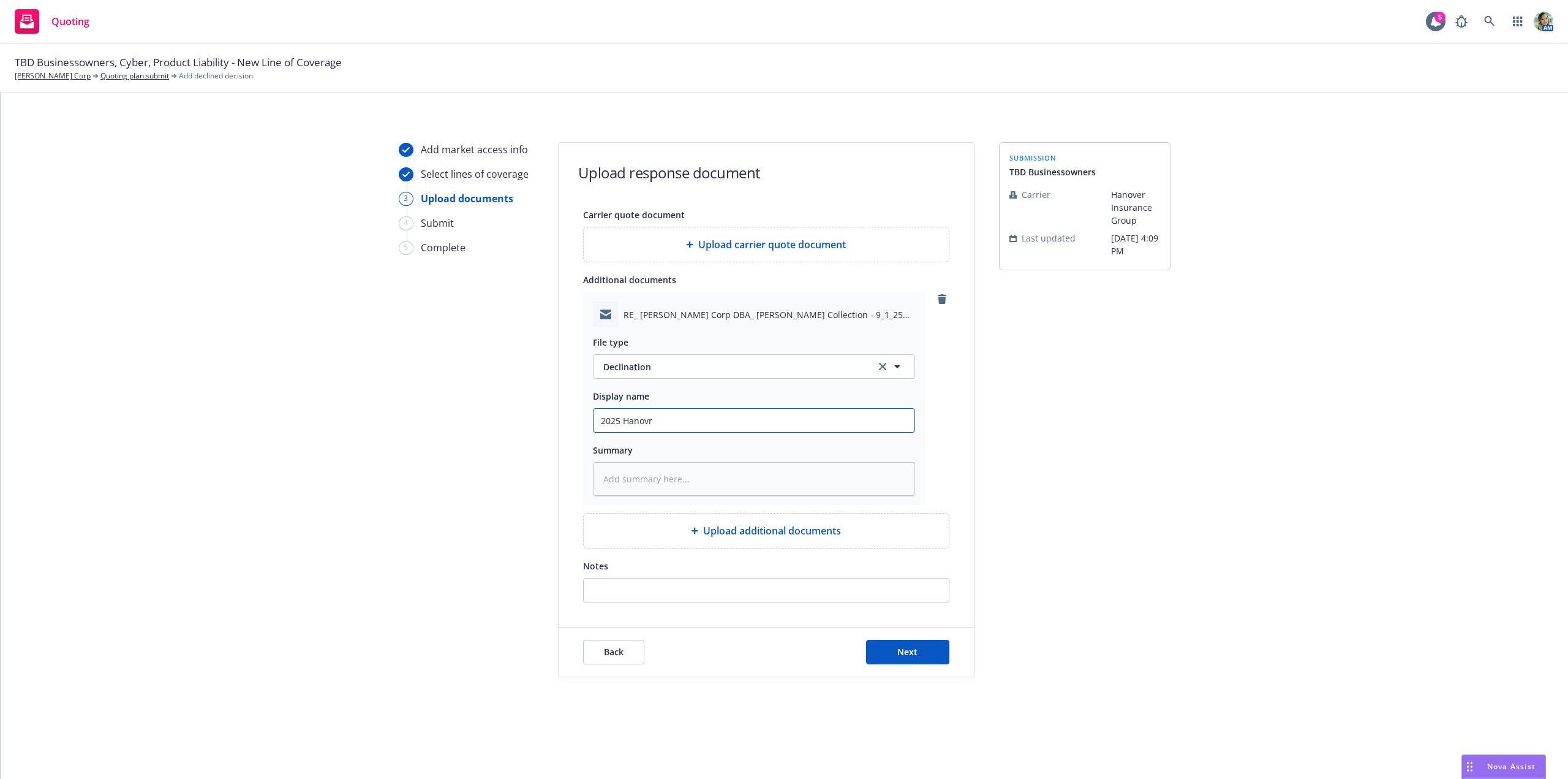
type input "2025 Hanov"
type textarea "x"
type input "2025 Hanovr"
type textarea "x"
type input "2025 Hanov"
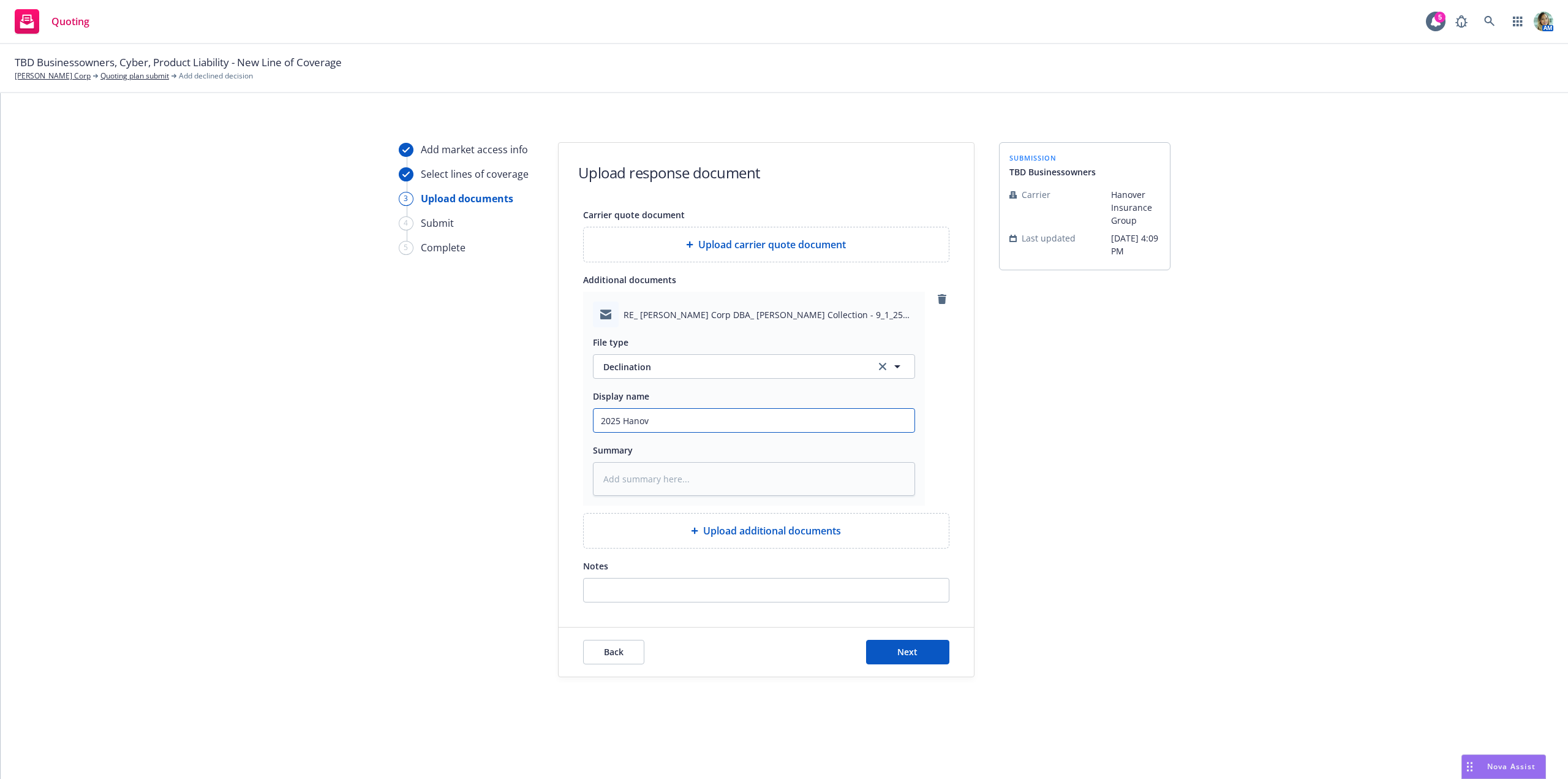
type textarea "x"
type input "2025 Hanove"
type textarea "x"
type input "2025 Hanover"
type textarea "x"
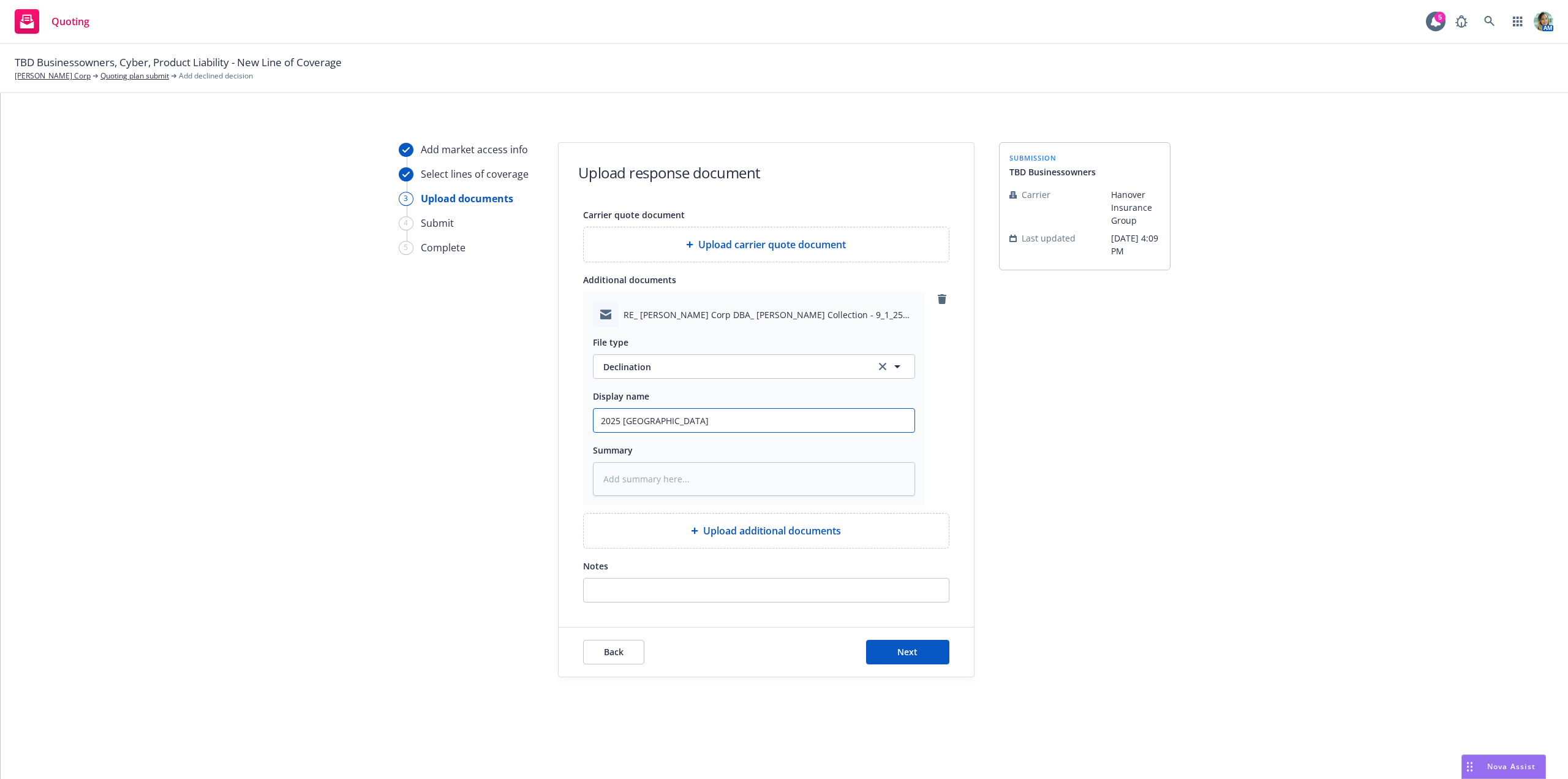
type input "2025 Hanover"
type textarea "x"
type input "2025 Hanover D"
type textarea "x"
type input "2025 Hanover De"
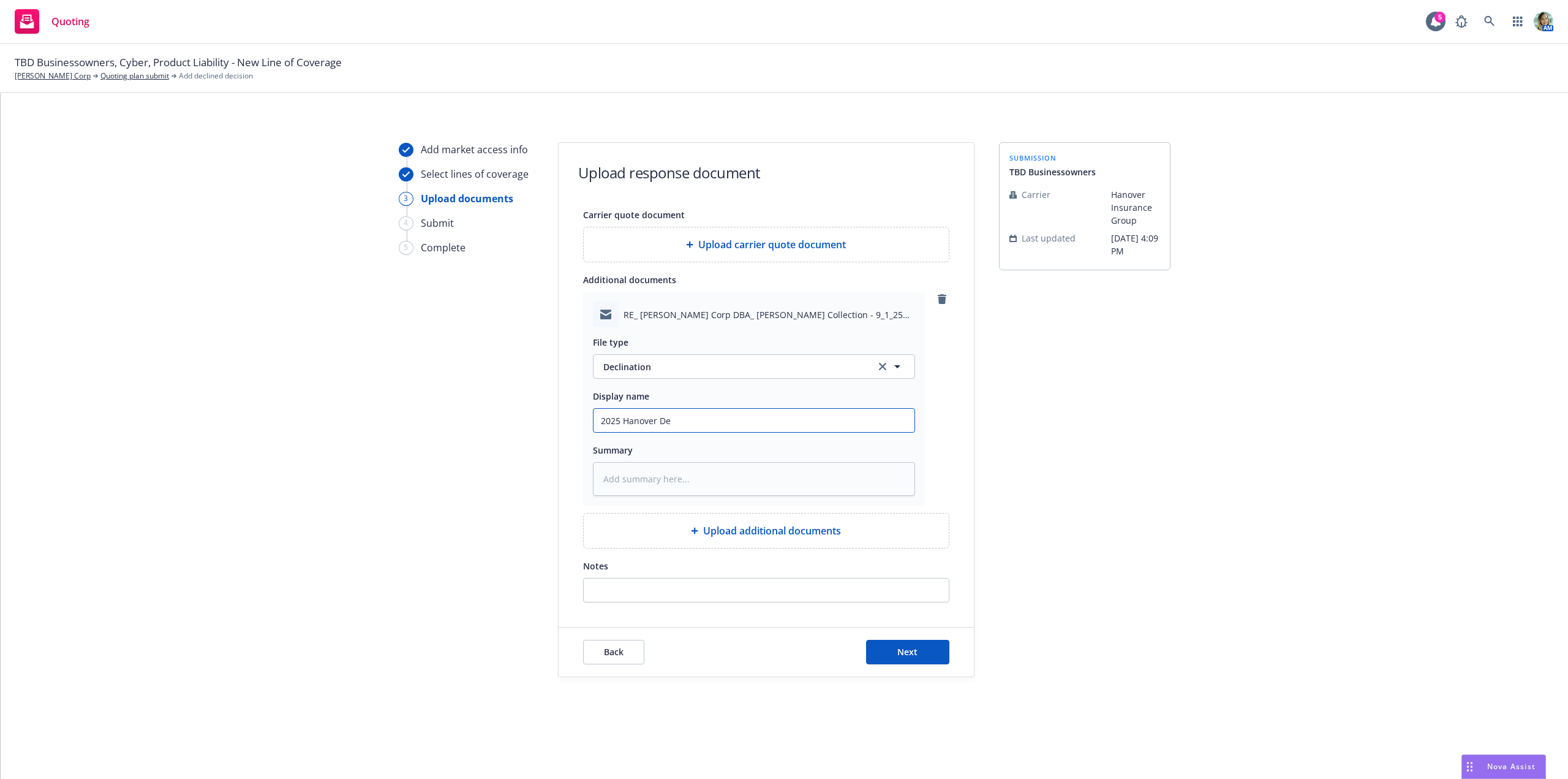
type textarea "x"
type input "2025 Hanover Dec"
type textarea "x"
type input "2025 Hanover Decl"
type textarea "x"
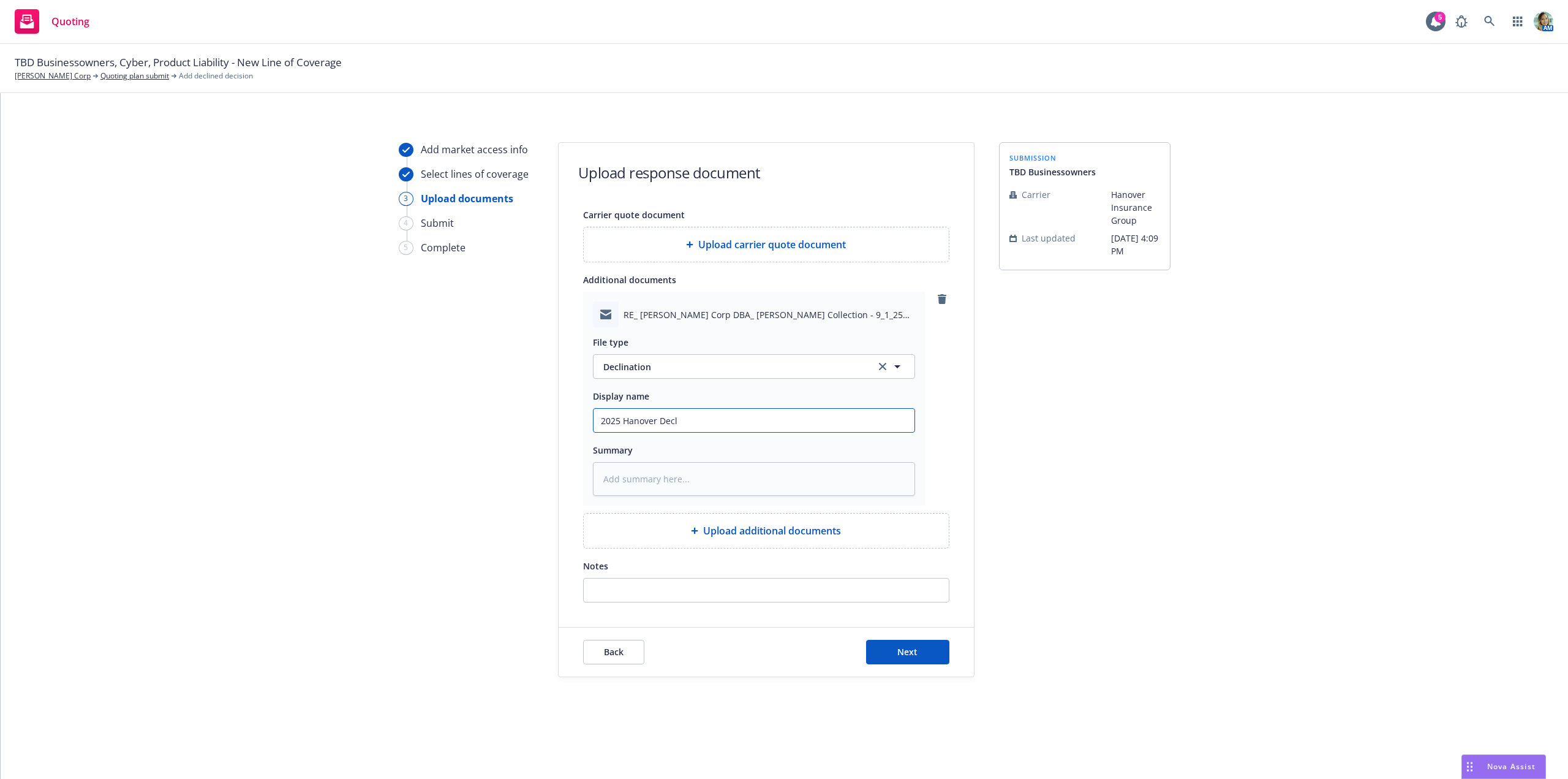
type input "2025 Hanover Decli"
type textarea "x"
type input "2025 Hanover Declina"
type textarea "x"
type input "2025 Hanover Declinati"
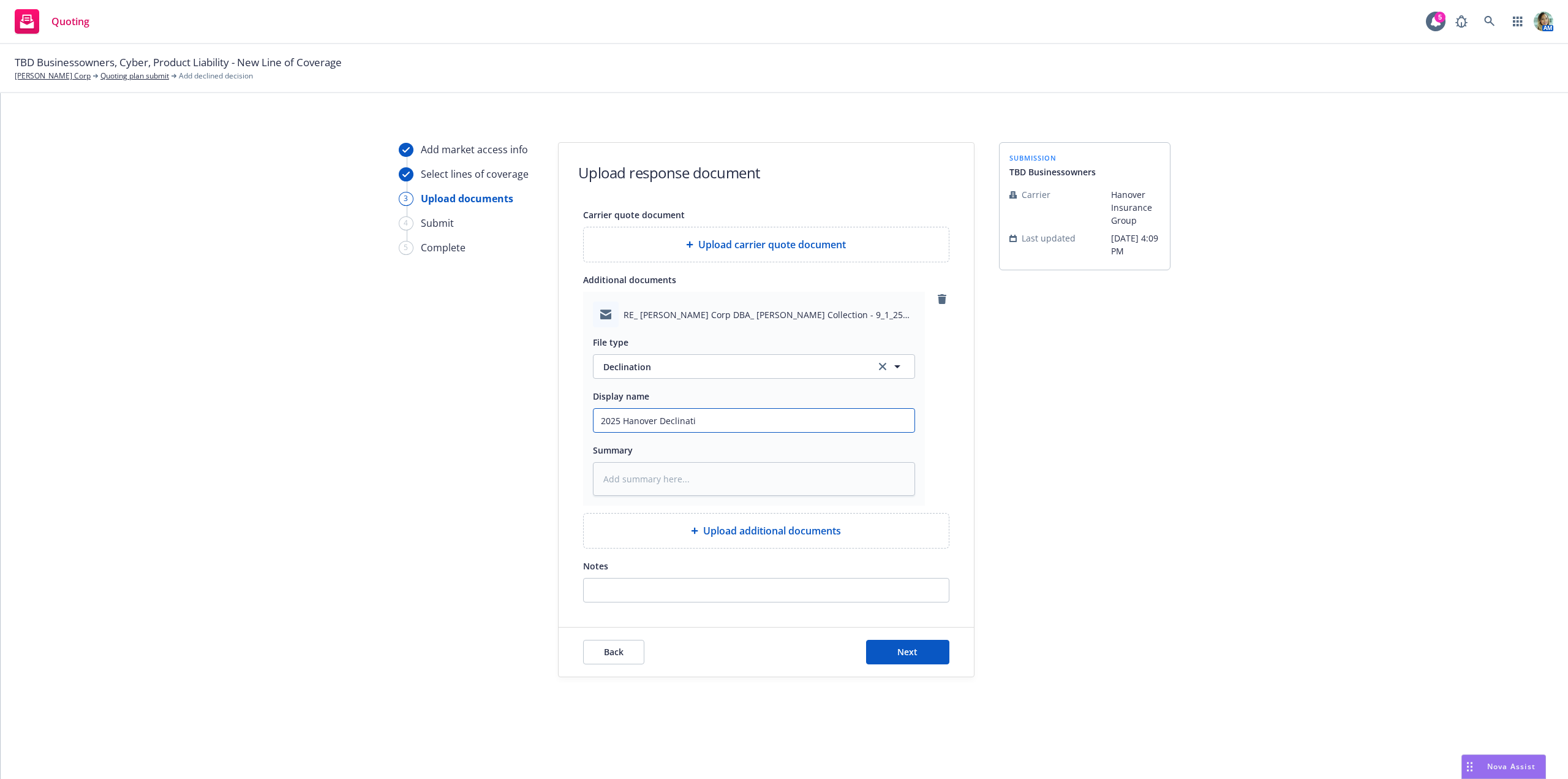
type textarea "x"
type input "2025 Hanover Declinatio"
type textarea "x"
type input "2025 Hanover Declination"
click at [866, 640] on button "Next" at bounding box center [908, 651] width 83 height 24
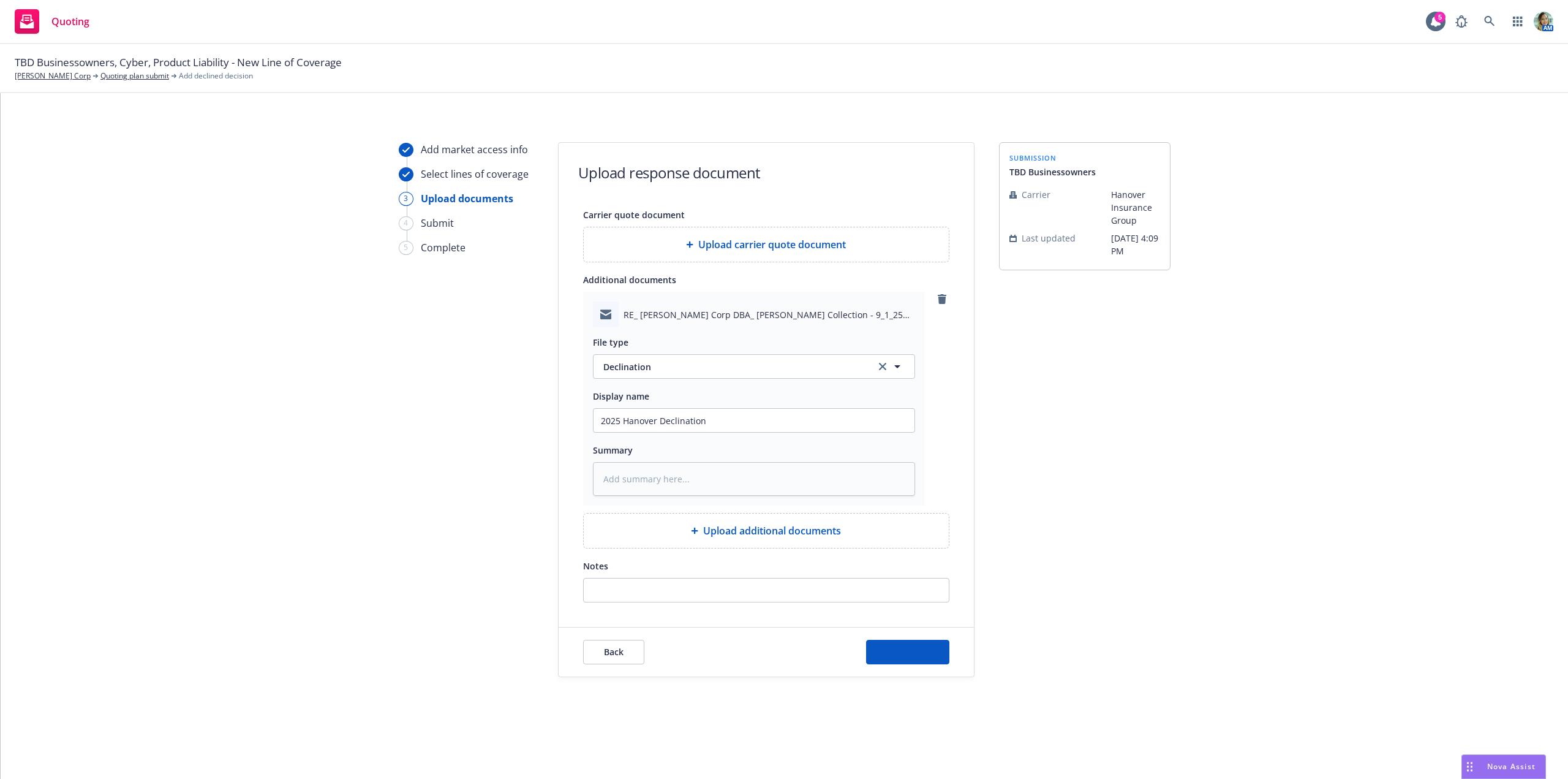
type textarea "x"
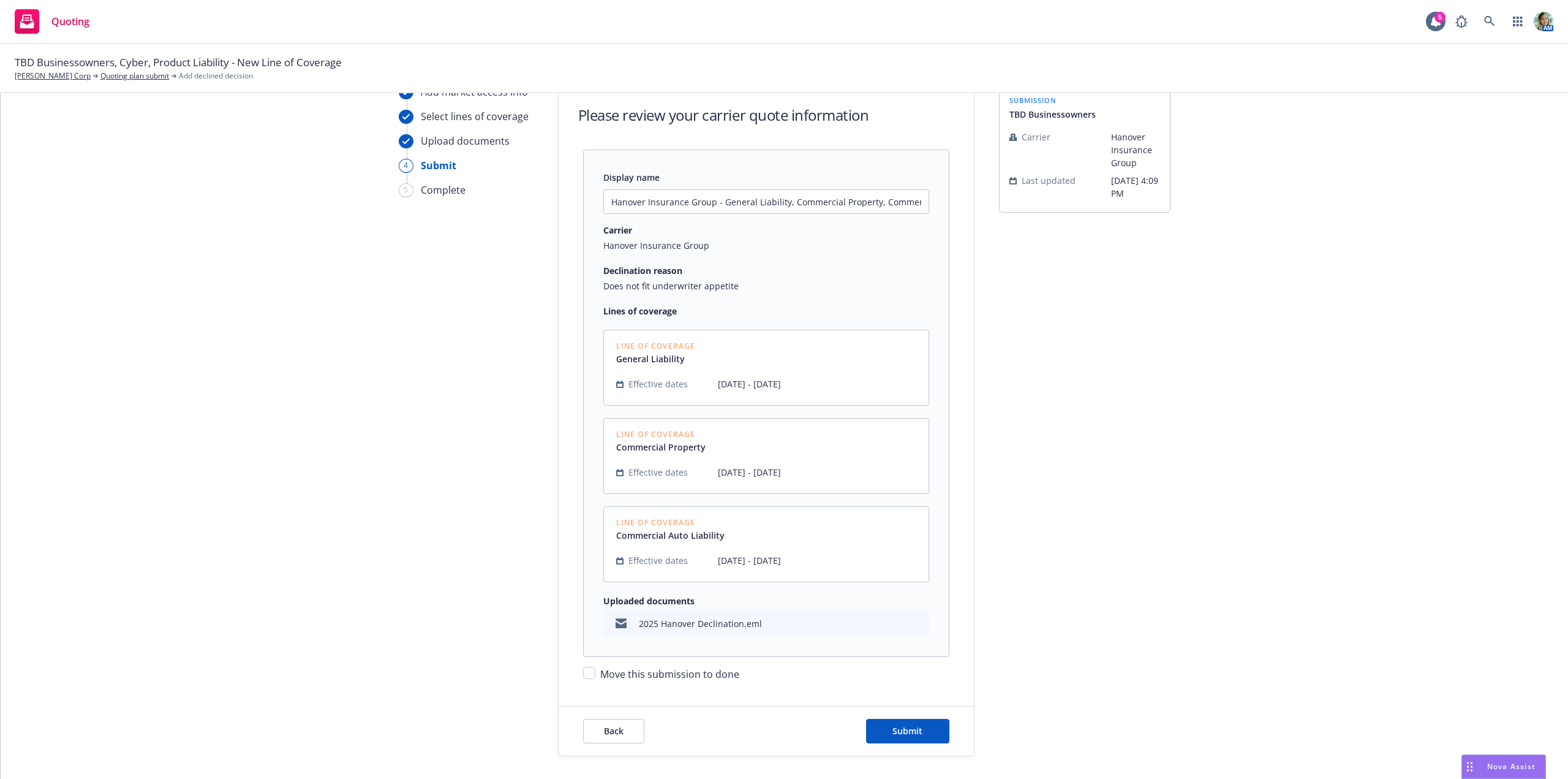
scroll to position [113, 0]
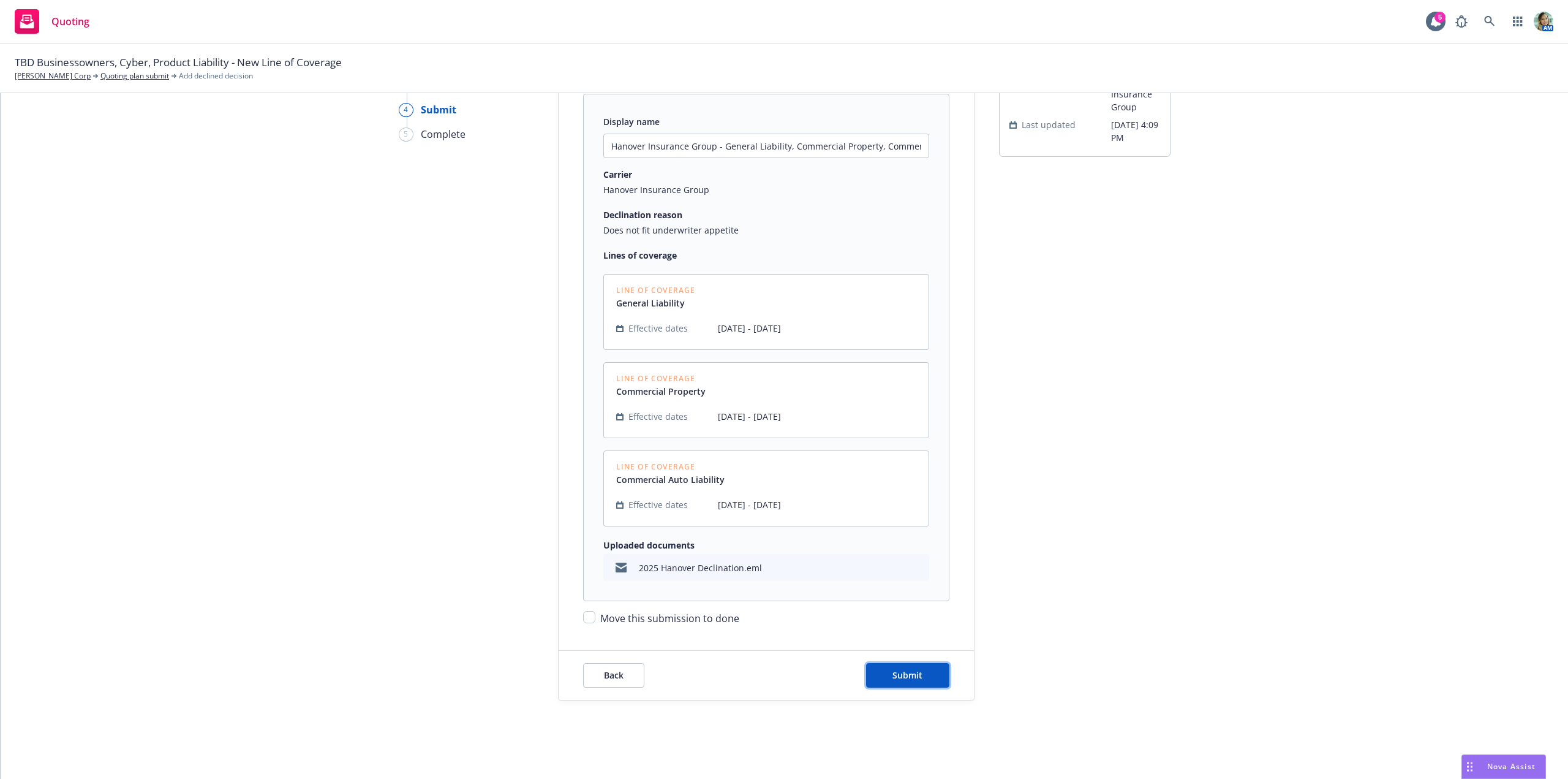
click at [932, 676] on button "Submit" at bounding box center [908, 675] width 83 height 24
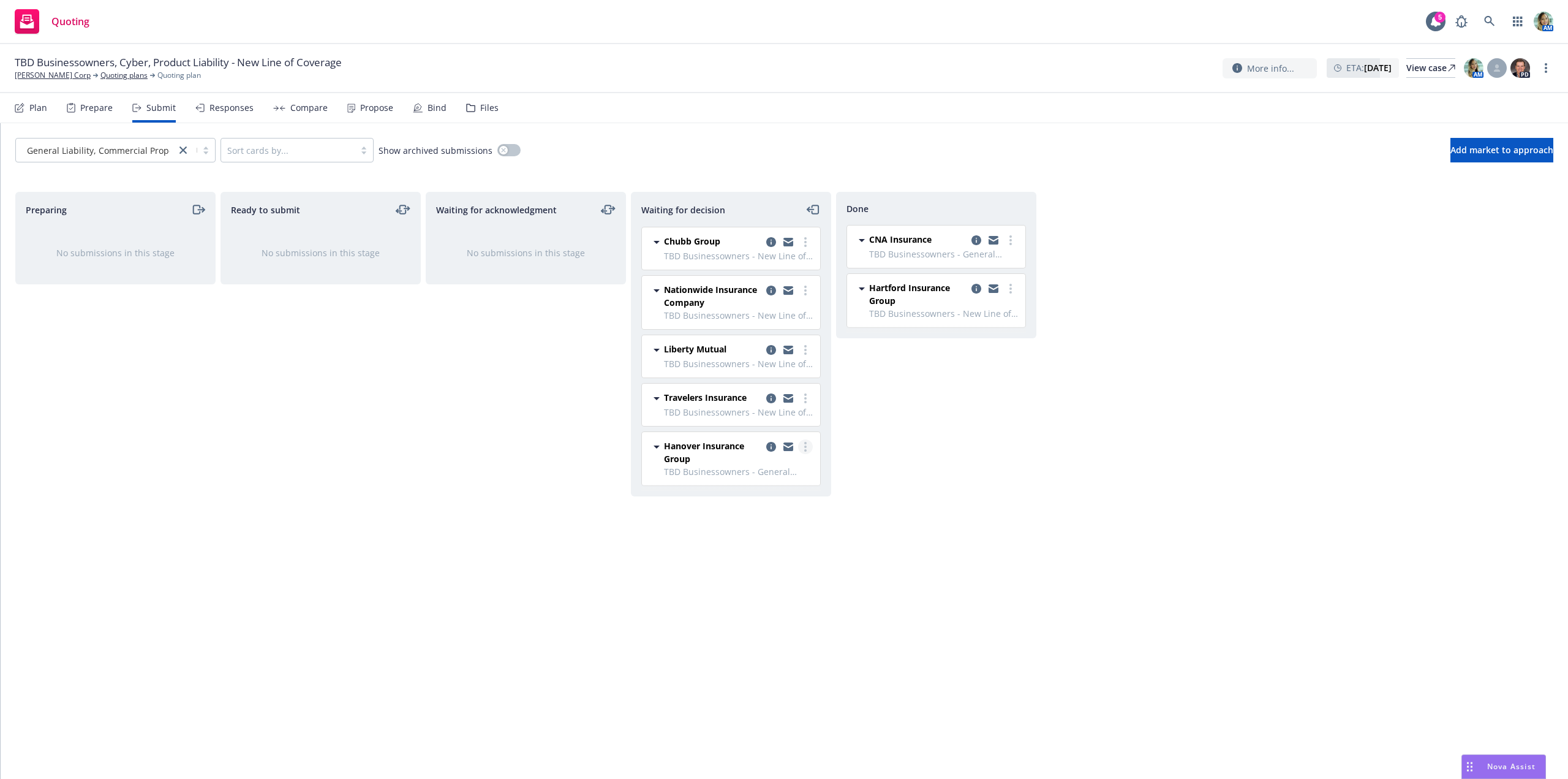
click at [807, 448] on link "more" at bounding box center [805, 446] width 15 height 15
click at [743, 501] on span "Move to done" at bounding box center [732, 496] width 85 height 12
click at [414, 479] on div "Ready to submit No submissions in this stage" at bounding box center [321, 472] width 200 height 561
click at [58, 73] on link "[PERSON_NAME] Corp" at bounding box center [53, 75] width 76 height 11
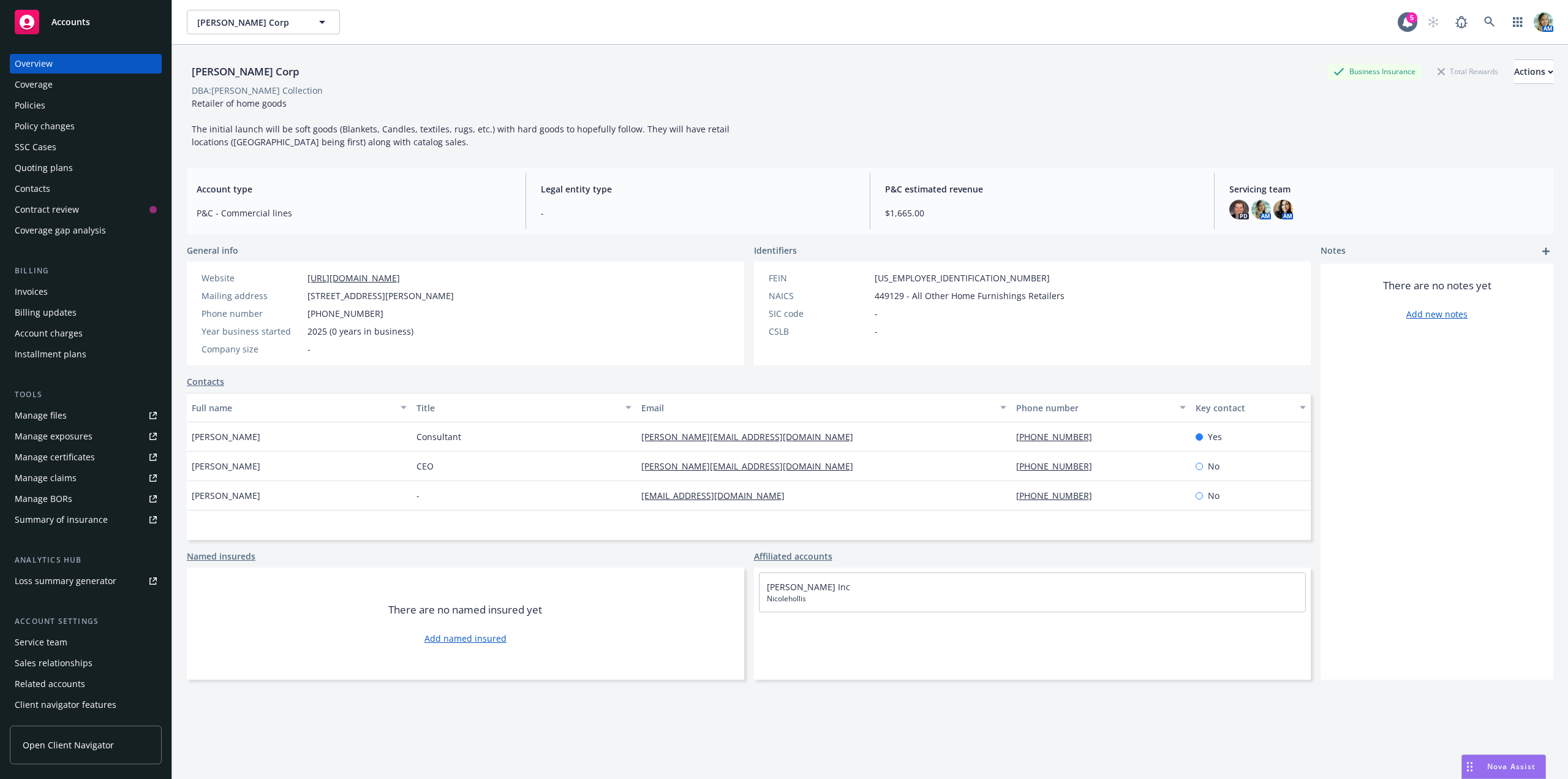
click at [50, 193] on div "Contacts" at bounding box center [86, 188] width 142 height 19
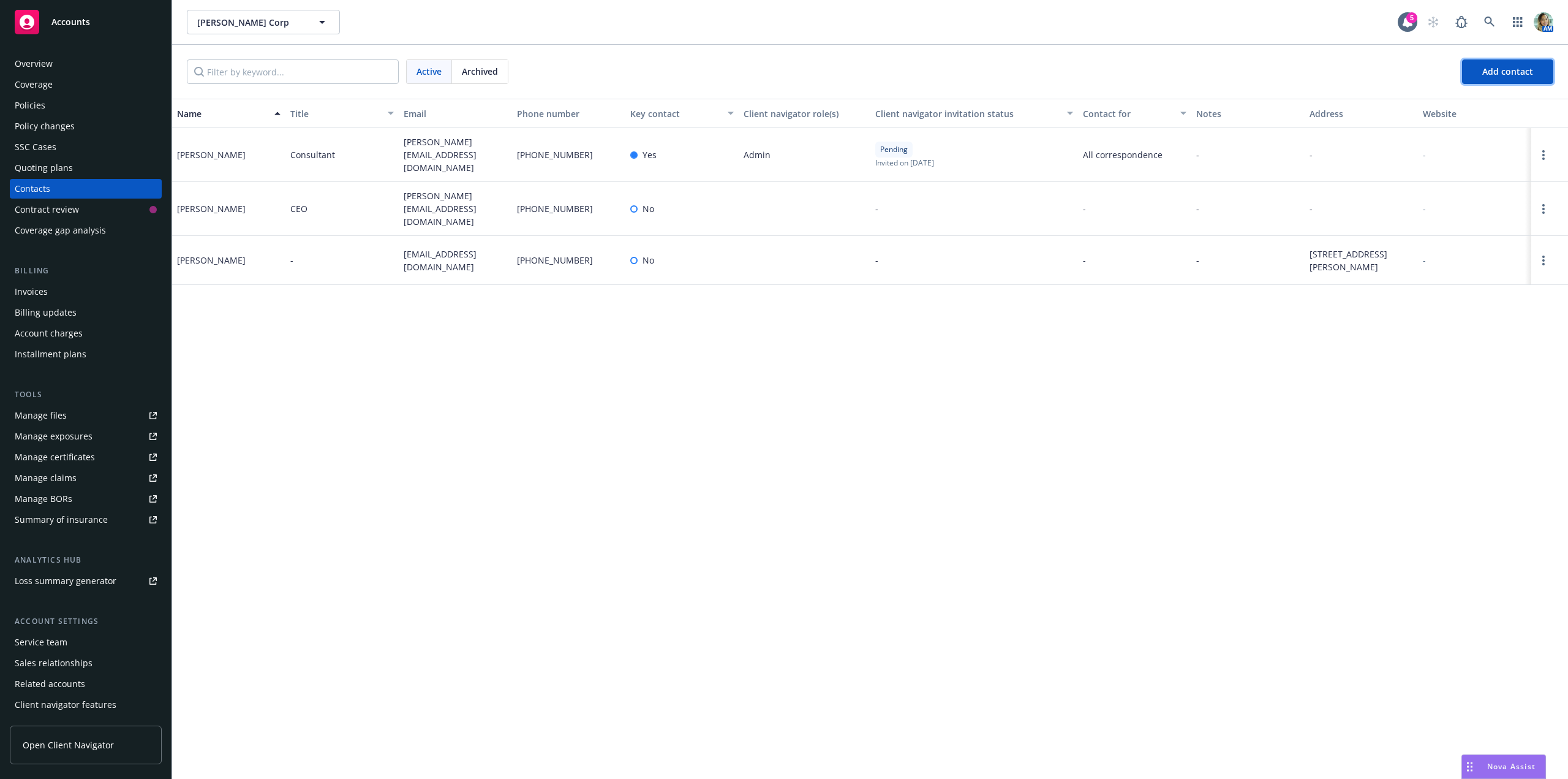
drag, startPoint x: 1485, startPoint y: 73, endPoint x: 1165, endPoint y: 118, distance: 323.1
click at [1485, 73] on span "Add contact" at bounding box center [1508, 71] width 51 height 12
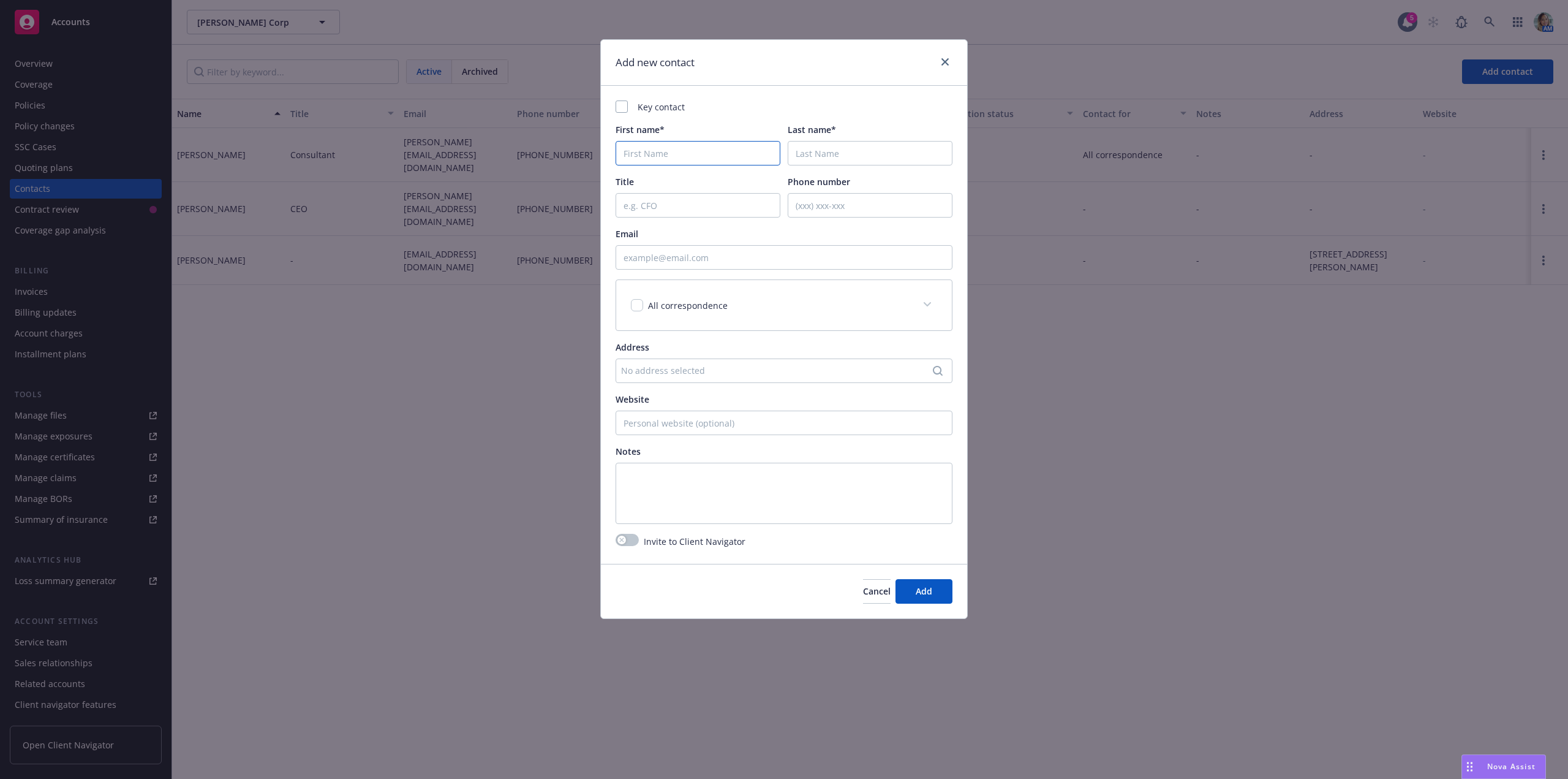
click at [670, 158] on input "First name*" at bounding box center [698, 153] width 165 height 24
paste input "Pendergast, our Merchant Manager, will fill this out and get it back to you as …"
type input "Pendergast, our Merchant Manager, will fill this out and get it back to you as …"
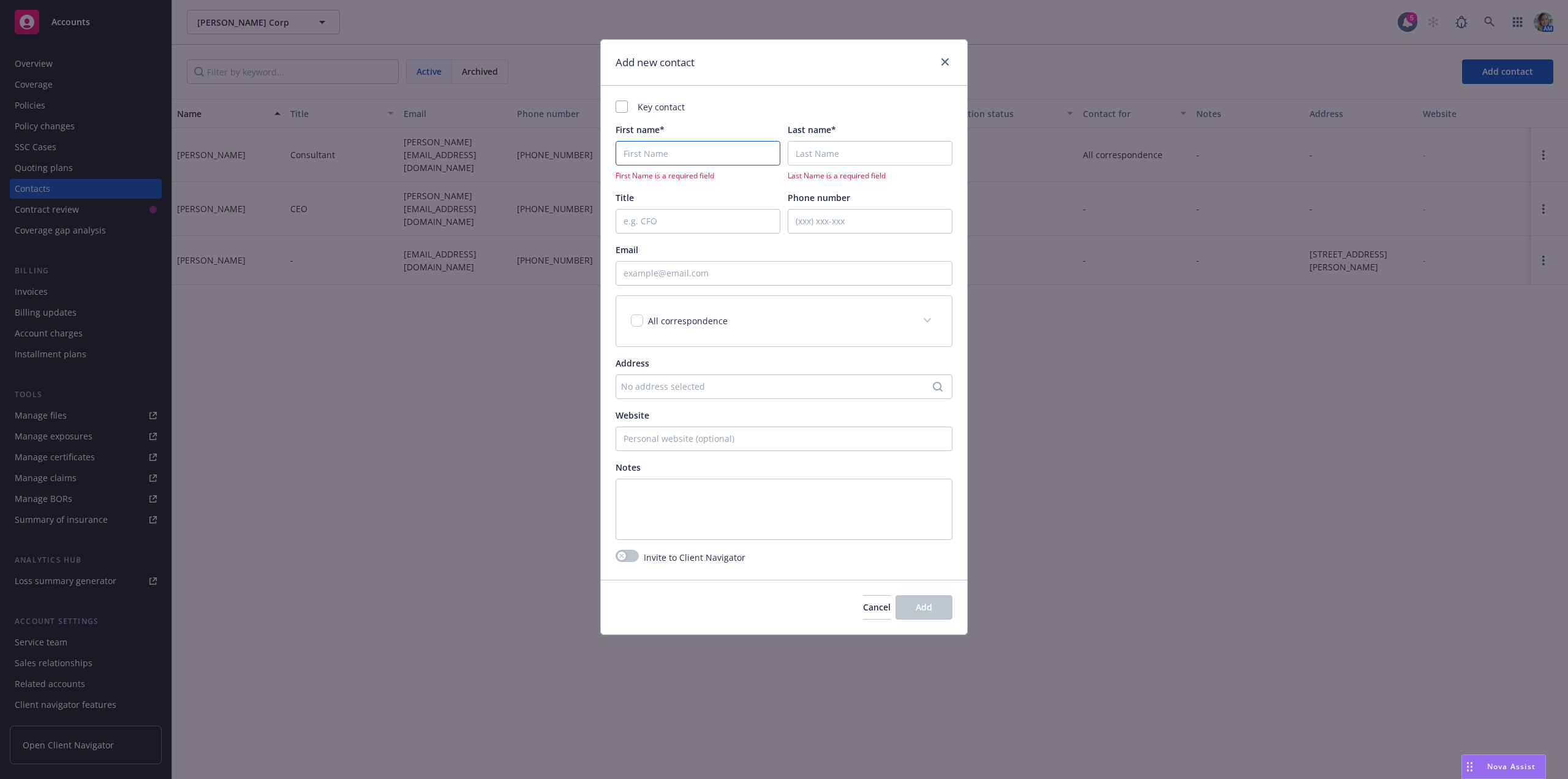
click at [657, 148] on input "First name*" at bounding box center [698, 153] width 165 height 24
paste input "Jacqueline"
type input "Jacqueline"
click at [820, 154] on input "Last name*" at bounding box center [870, 153] width 165 height 24
paste input "Pendergast,"
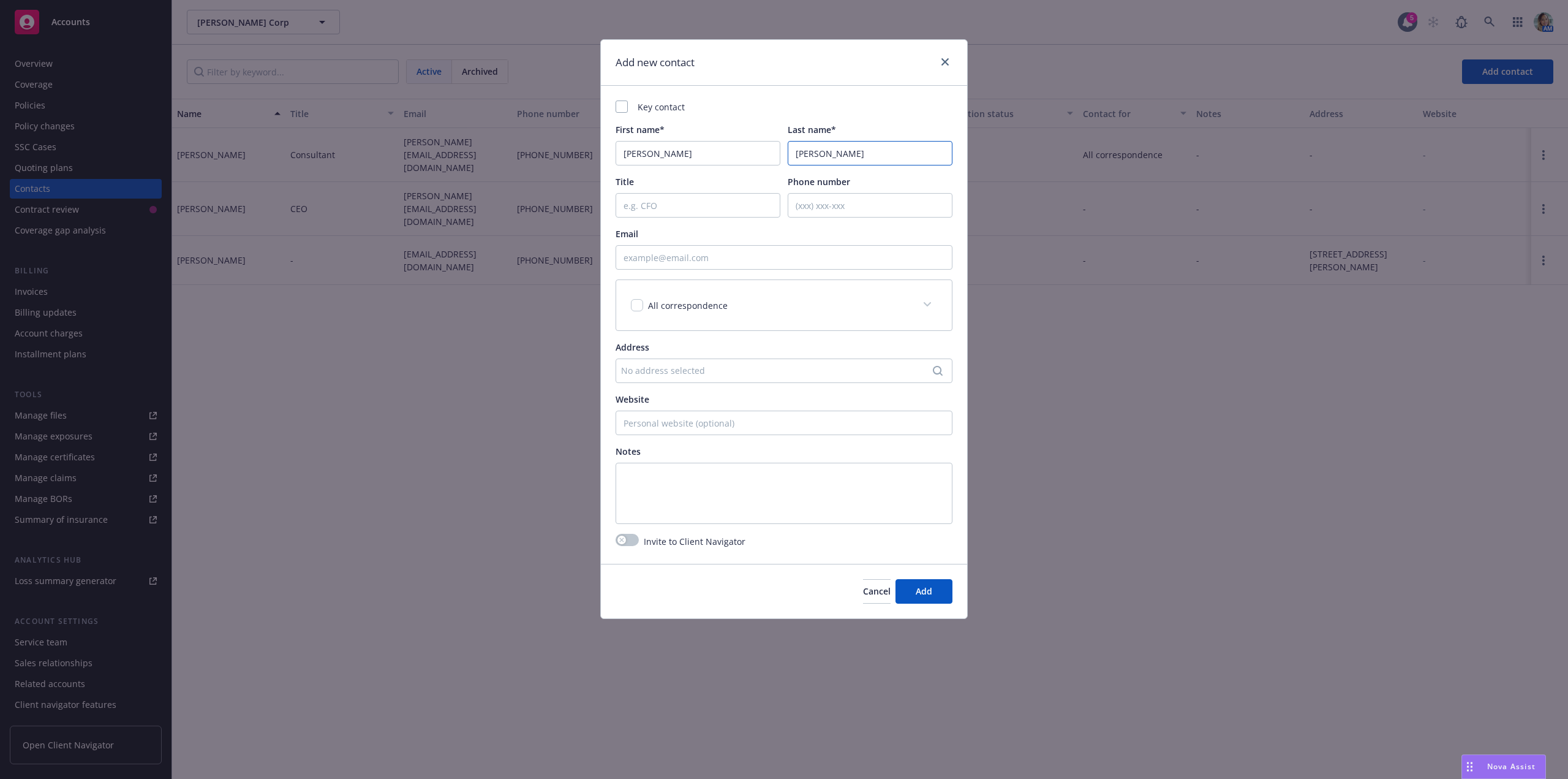
type input "Pendergast"
click at [692, 208] on input "Title" at bounding box center [698, 205] width 165 height 24
paste input "Merchant Manager"
type input "Merchant Manager"
click at [781, 374] on div "No address selected" at bounding box center [778, 370] width 314 height 13
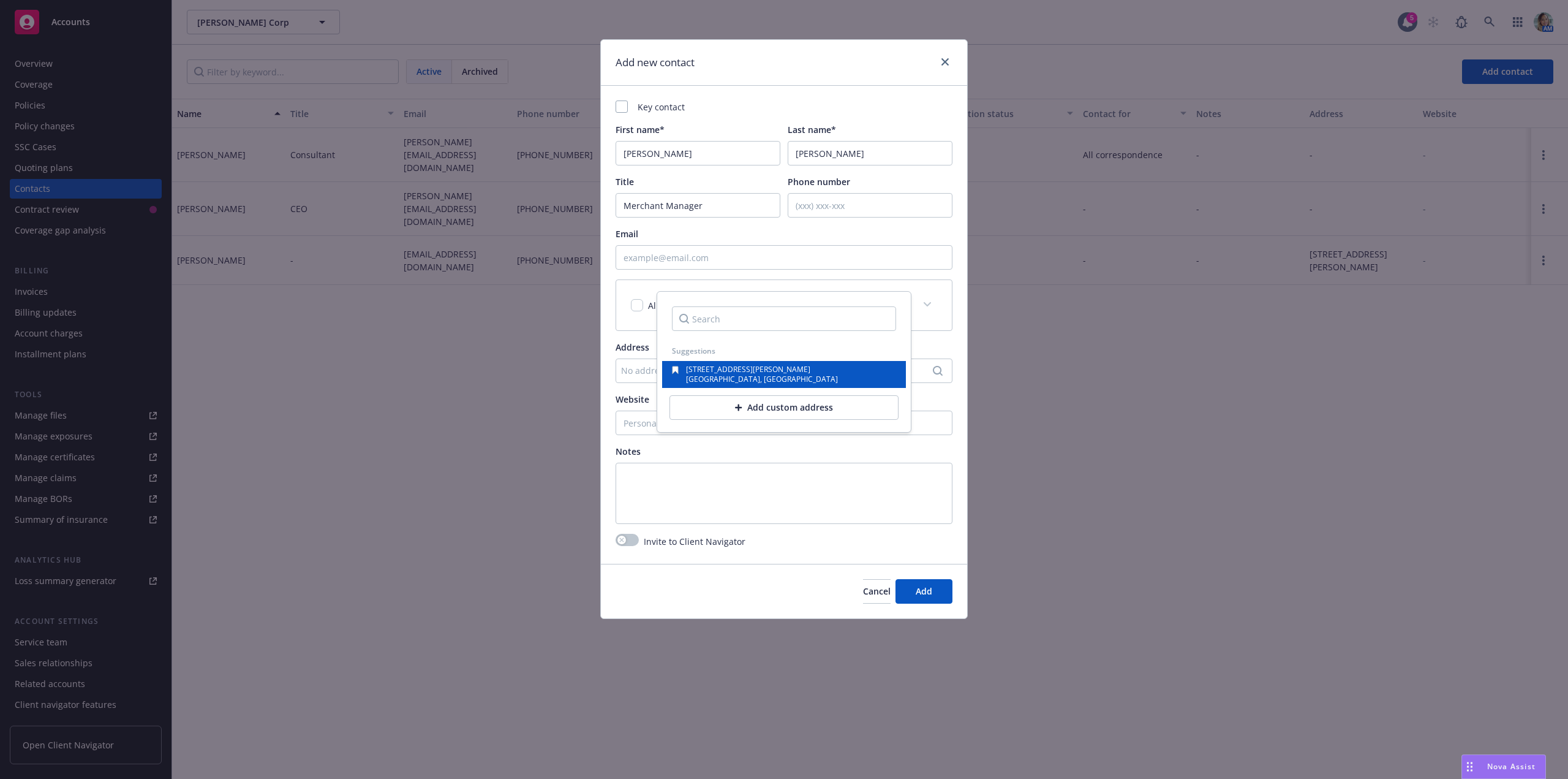
click at [781, 374] on span "San Francisco, CA, 94103, USA" at bounding box center [762, 379] width 152 height 11
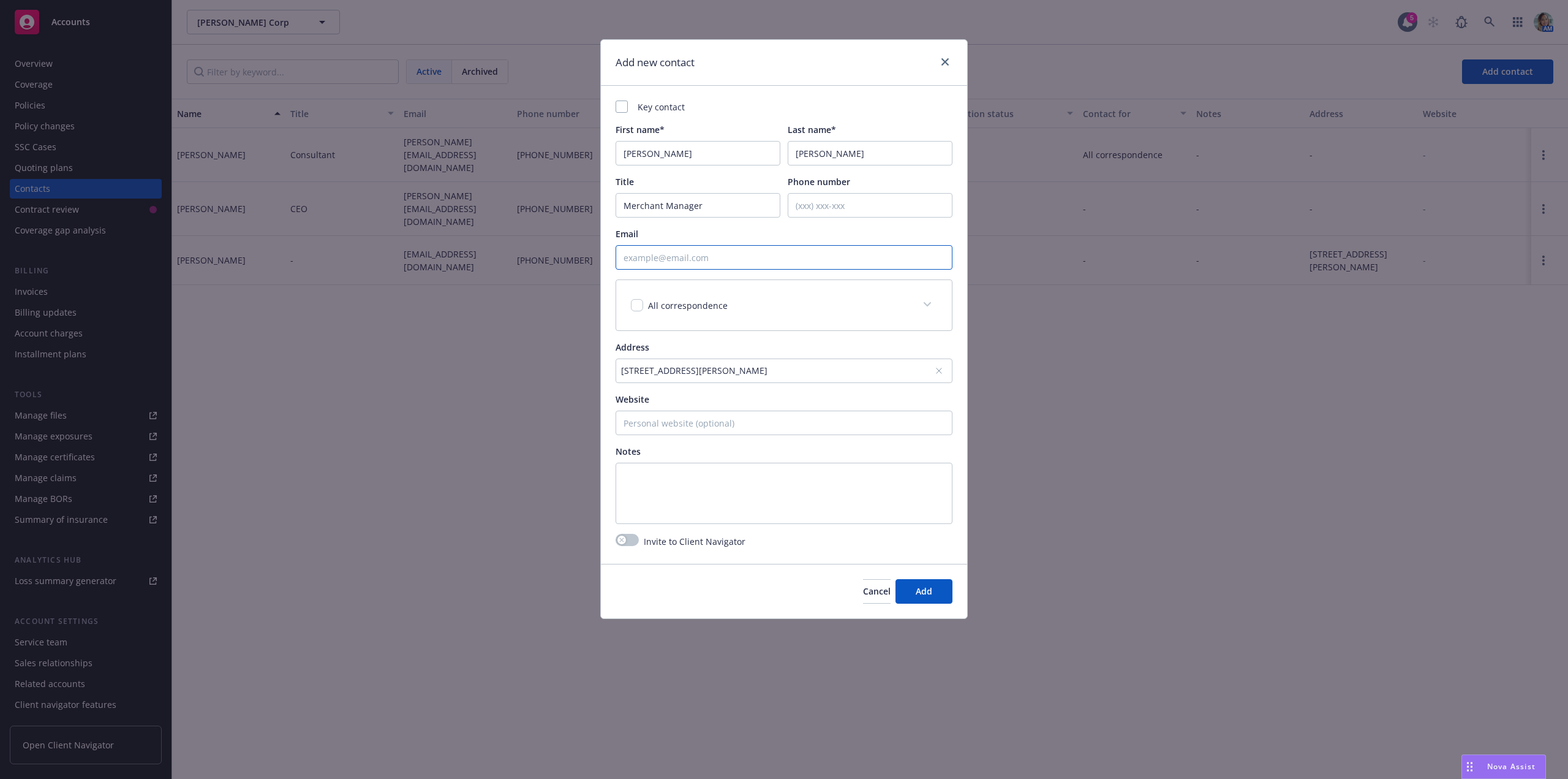
click at [758, 256] on input "Email" at bounding box center [784, 257] width 337 height 24
paste input "jacqueline@nicolehollis.com"
type input "jacqueline@nicolehollis.com"
click at [931, 582] on button "Add" at bounding box center [924, 588] width 57 height 24
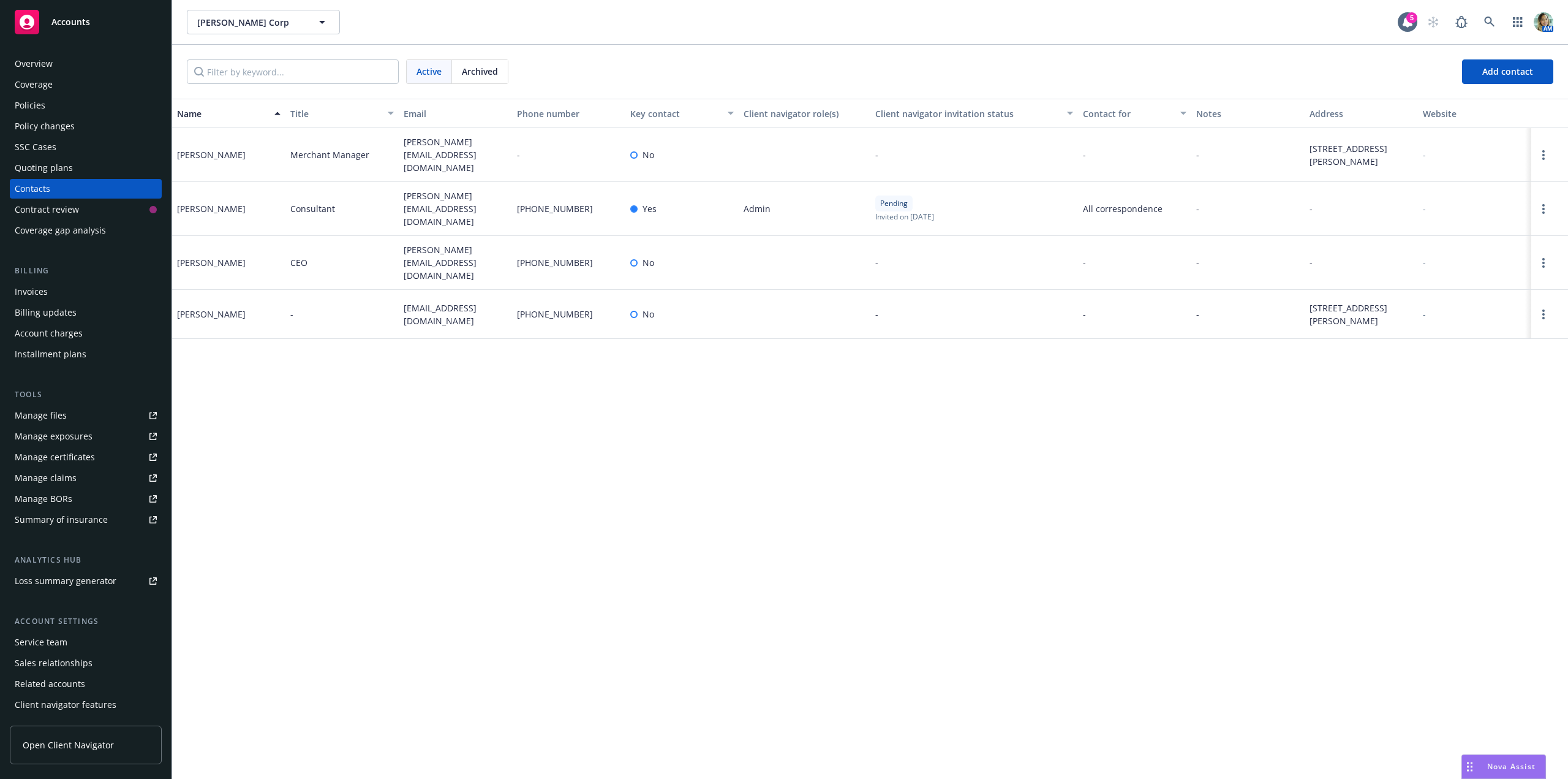
click at [405, 498] on div "Name Title Email Phone number Key contact Client navigator role(s) Client navig…" at bounding box center [870, 438] width 1396 height 680
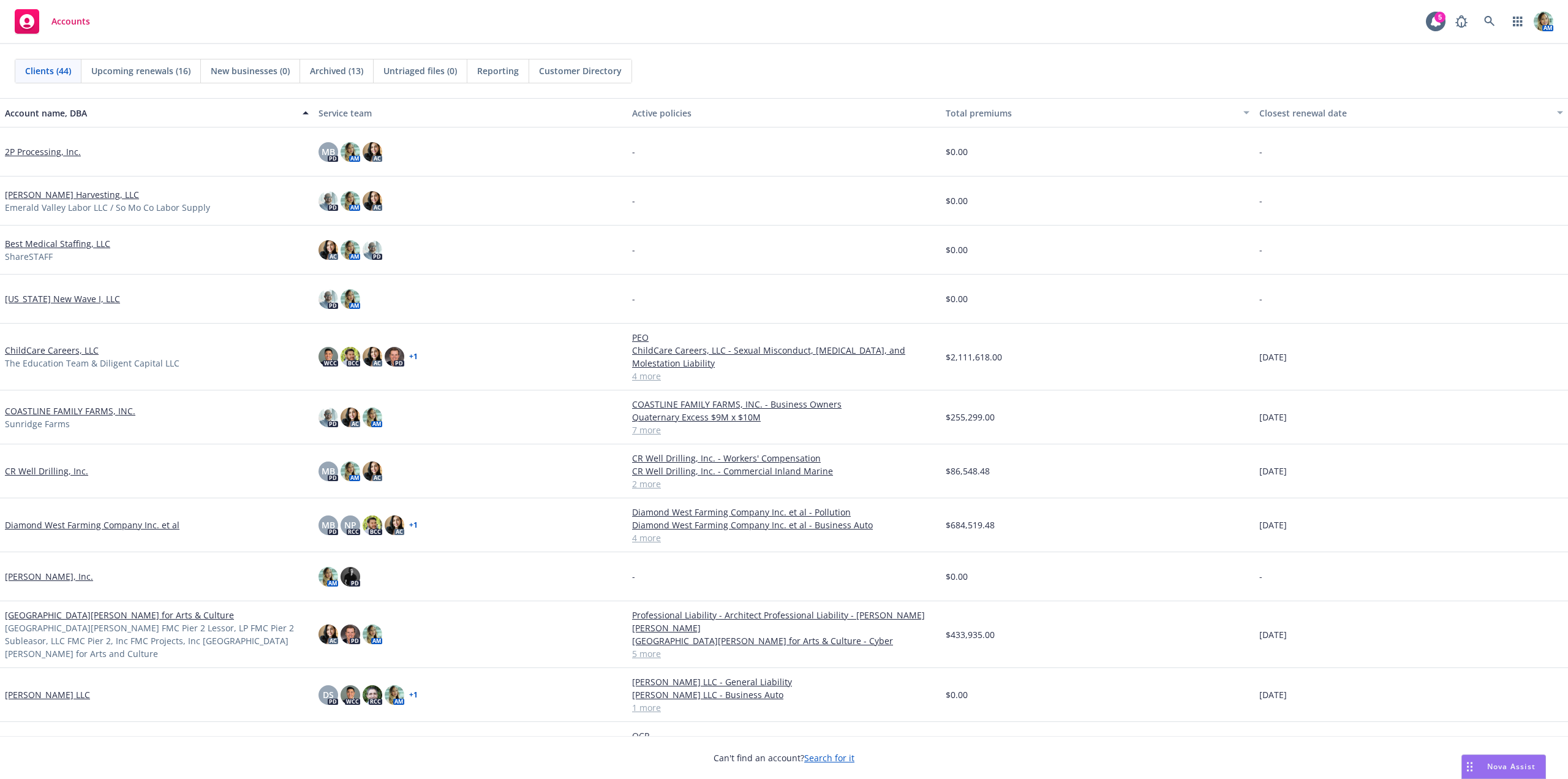
click at [485, 75] on span "Reporting" at bounding box center [497, 70] width 42 height 13
click at [36, 466] on link "CR Well Drilling, Inc." at bounding box center [47, 471] width 83 height 13
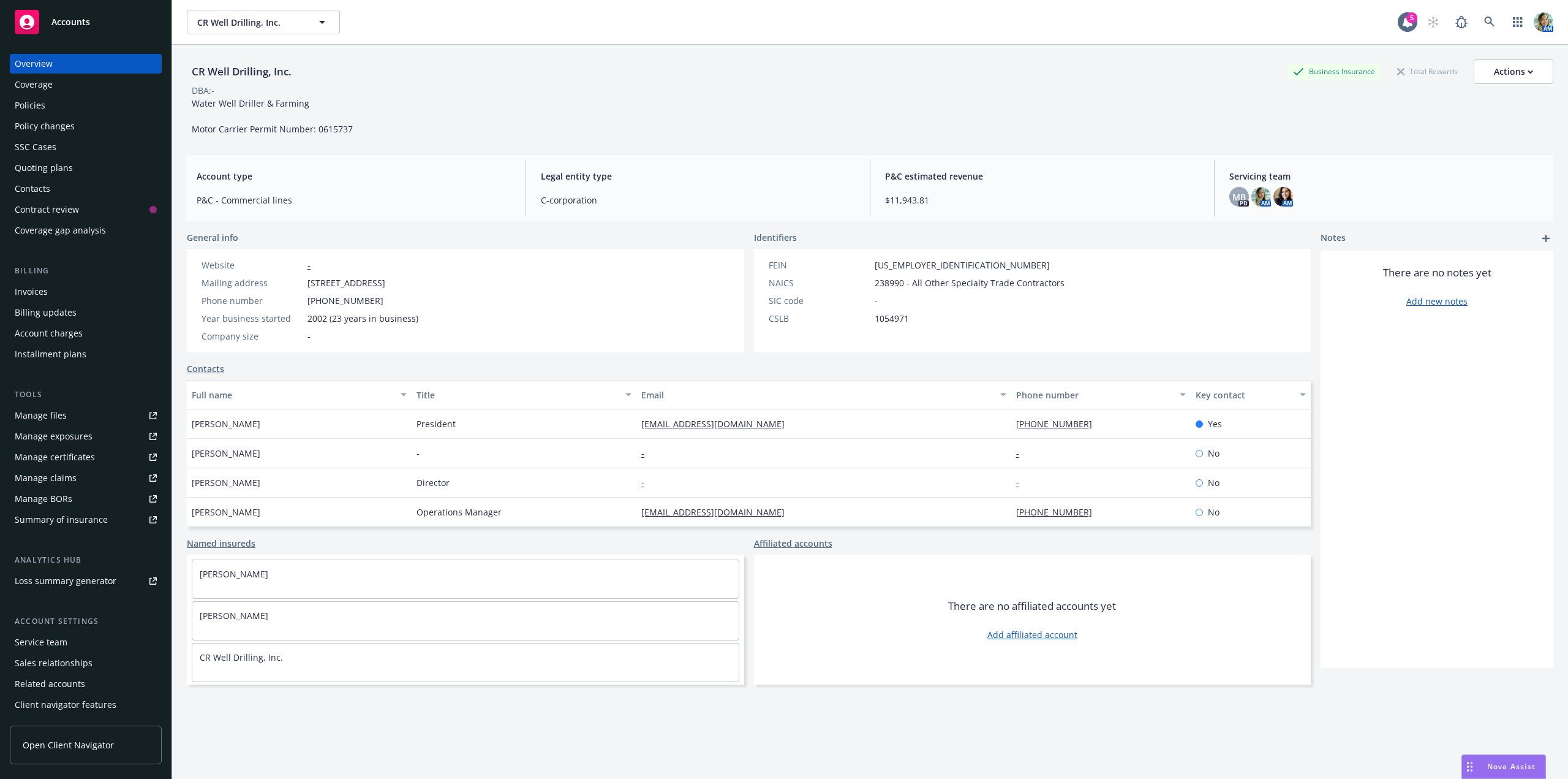
click at [70, 109] on div "Policies" at bounding box center [86, 105] width 142 height 19
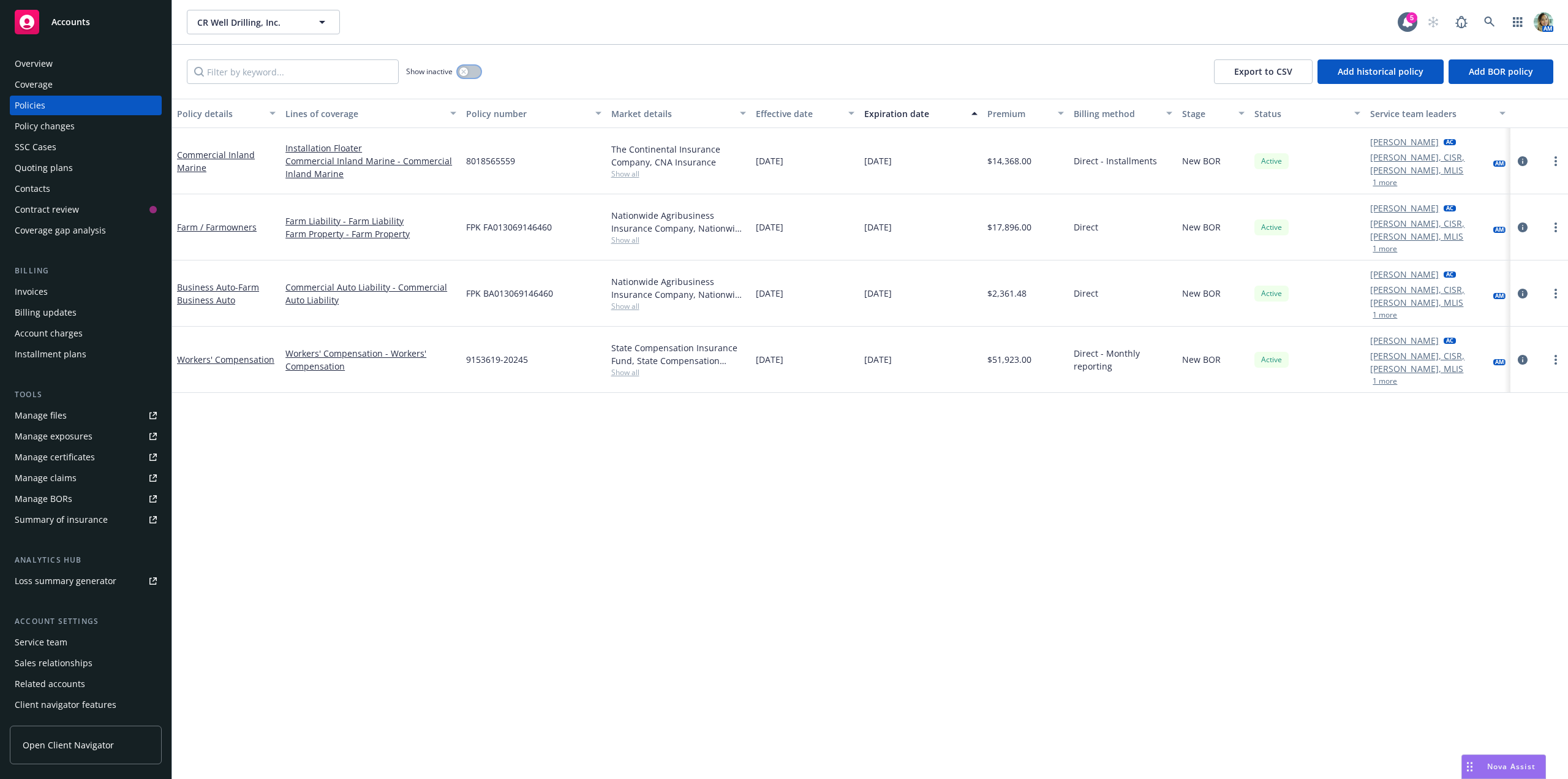
click at [479, 68] on button "button" at bounding box center [469, 72] width 23 height 12
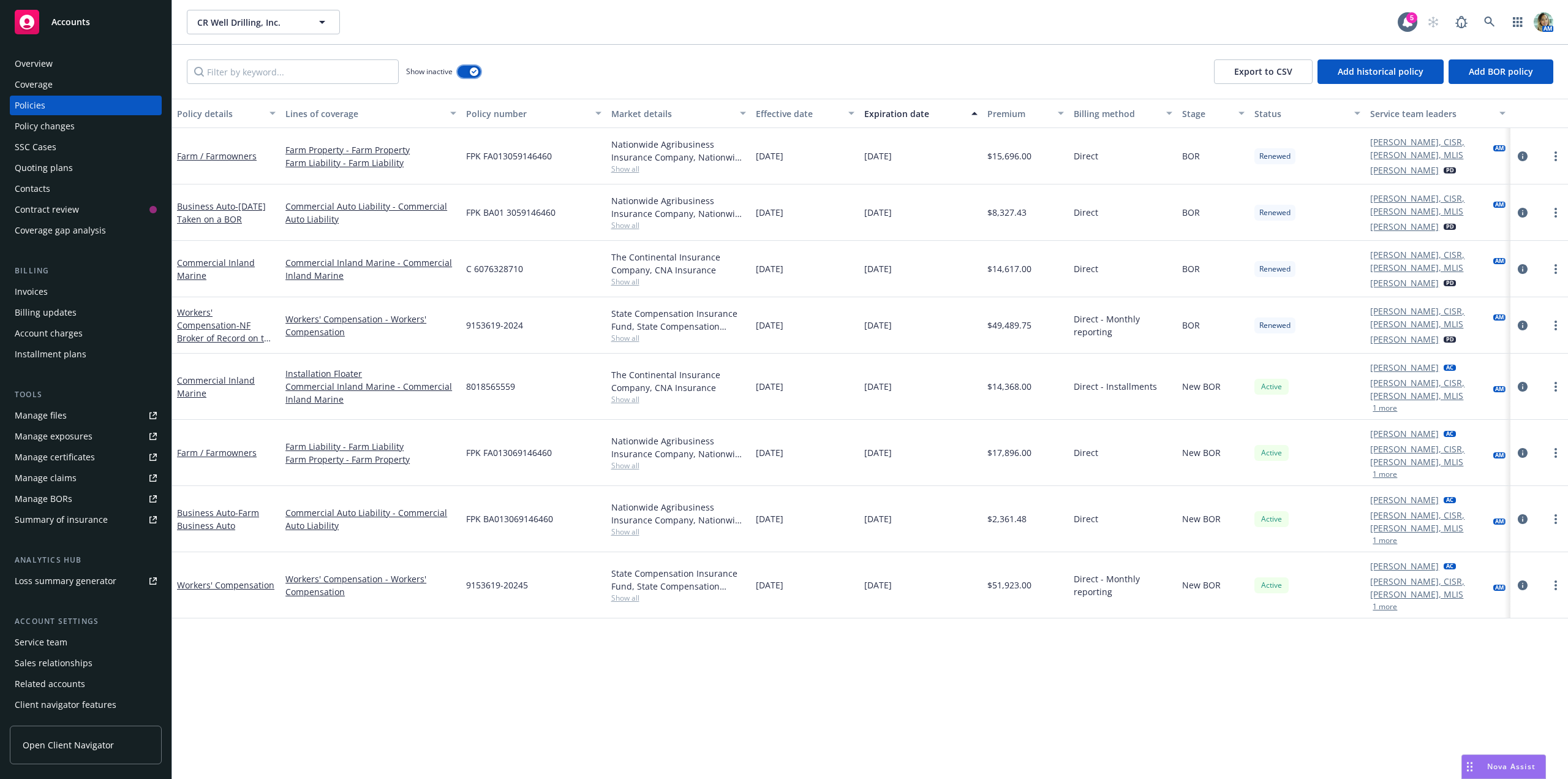
click at [461, 72] on button "button" at bounding box center [469, 72] width 23 height 12
